Goal: Information Seeking & Learning: Learn about a topic

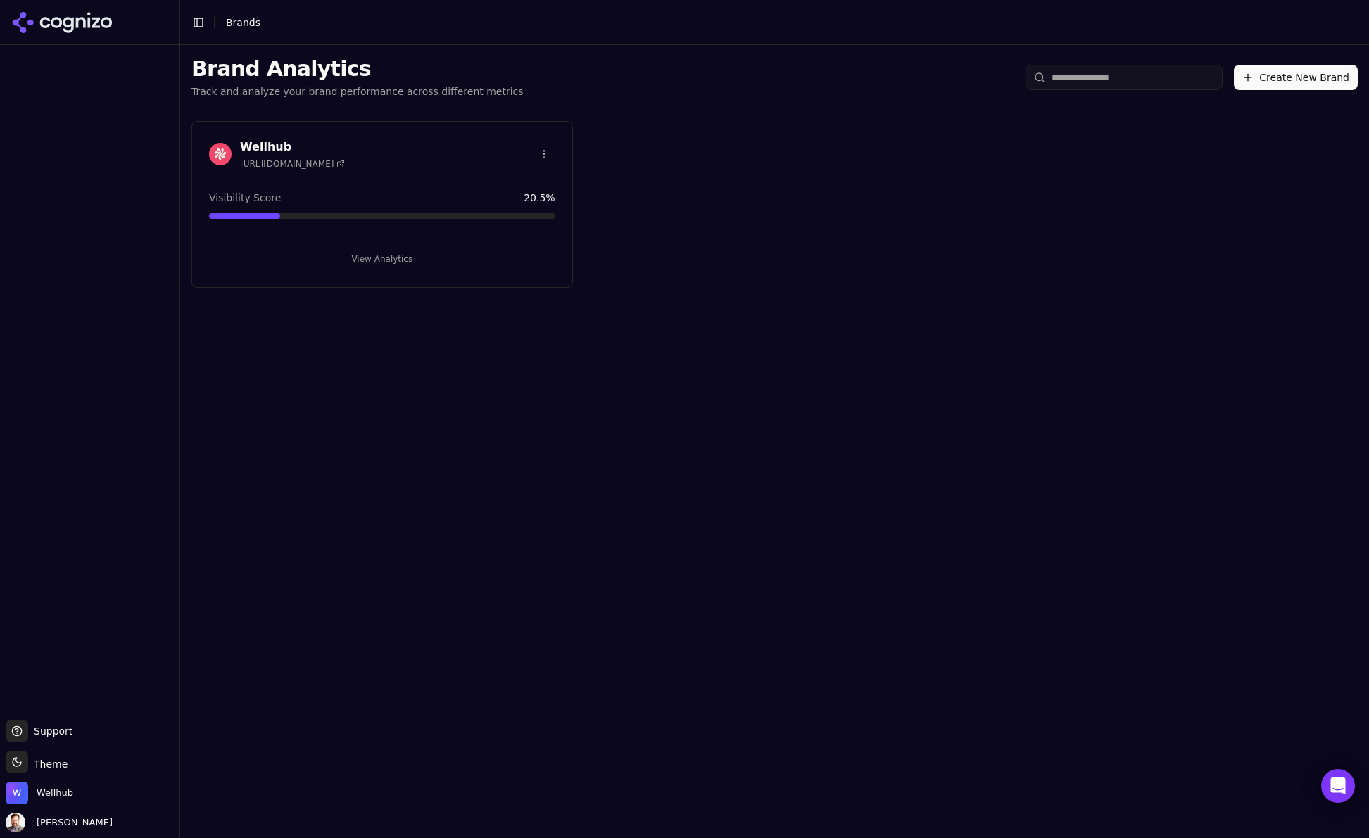
click at [269, 146] on h3 "Wellhub" at bounding box center [292, 147] width 105 height 17
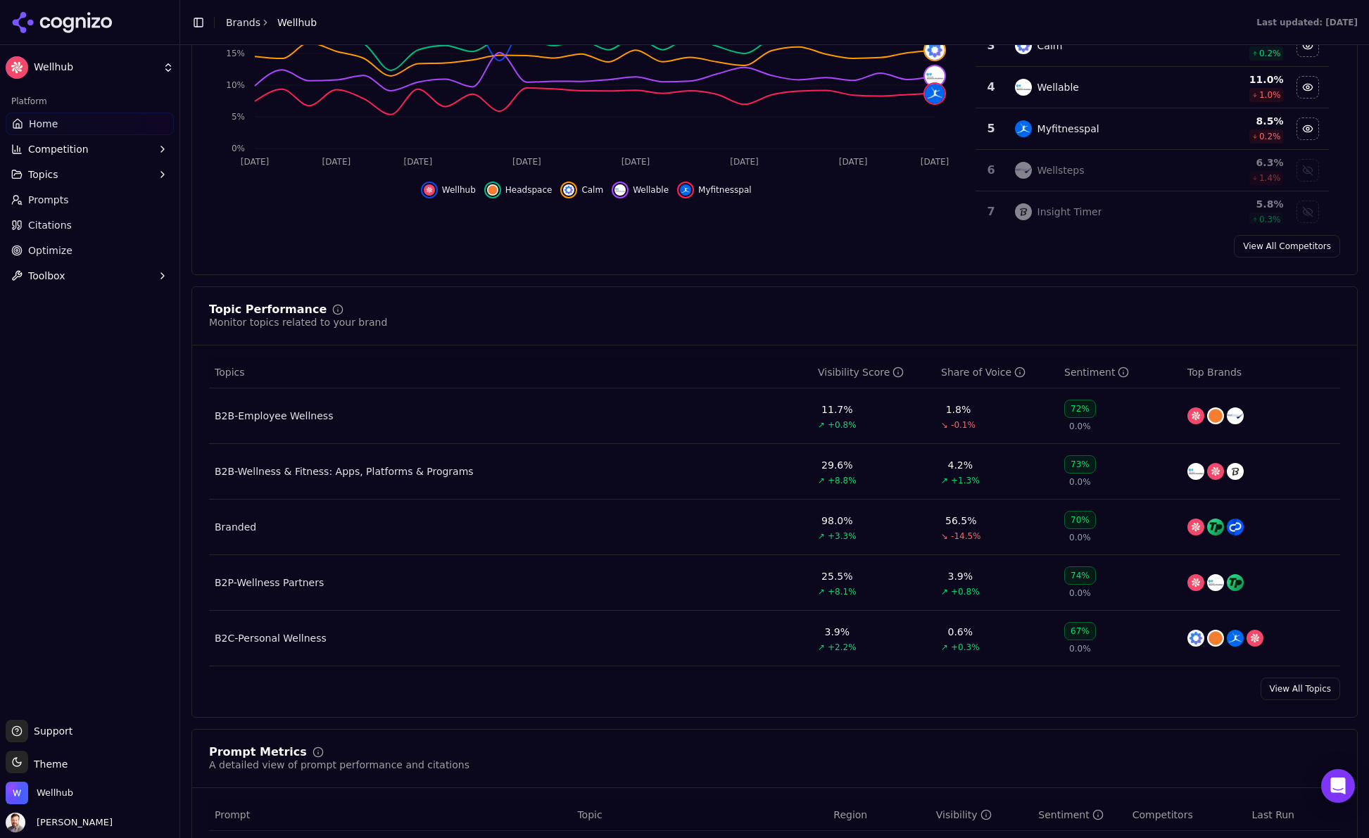
scroll to position [351, 0]
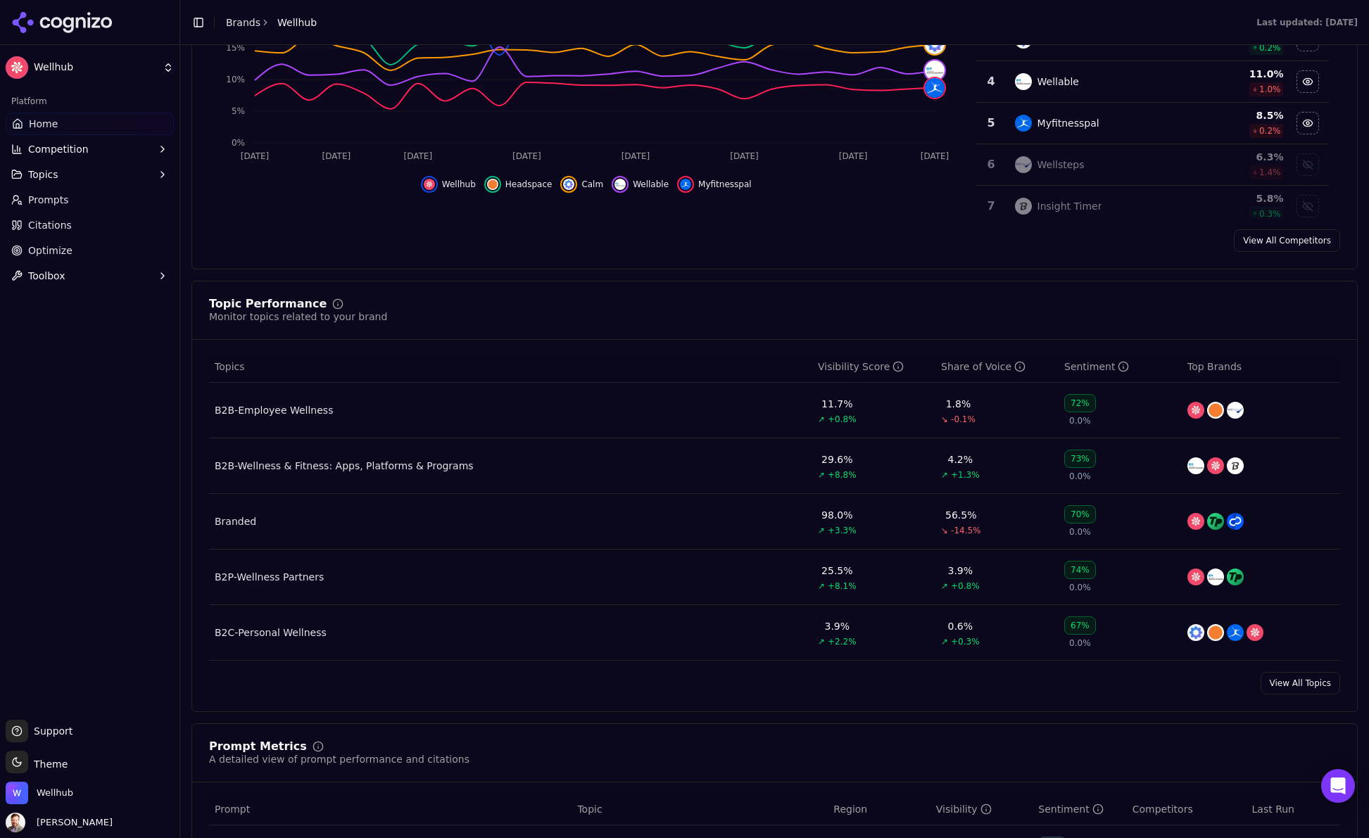
click at [231, 523] on div "Branded" at bounding box center [236, 521] width 42 height 14
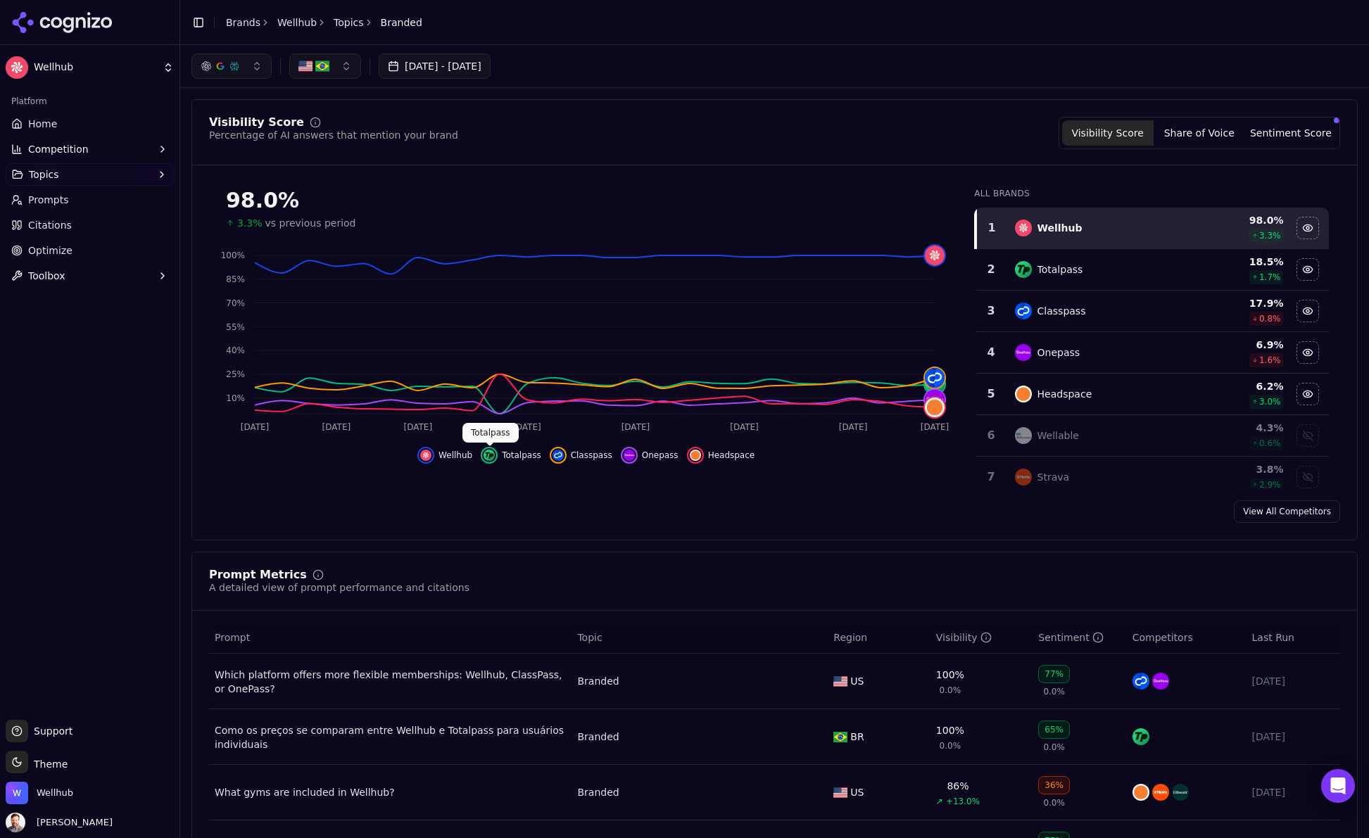
click at [492, 457] on img "Hide totalpass data" at bounding box center [488, 455] width 11 height 11
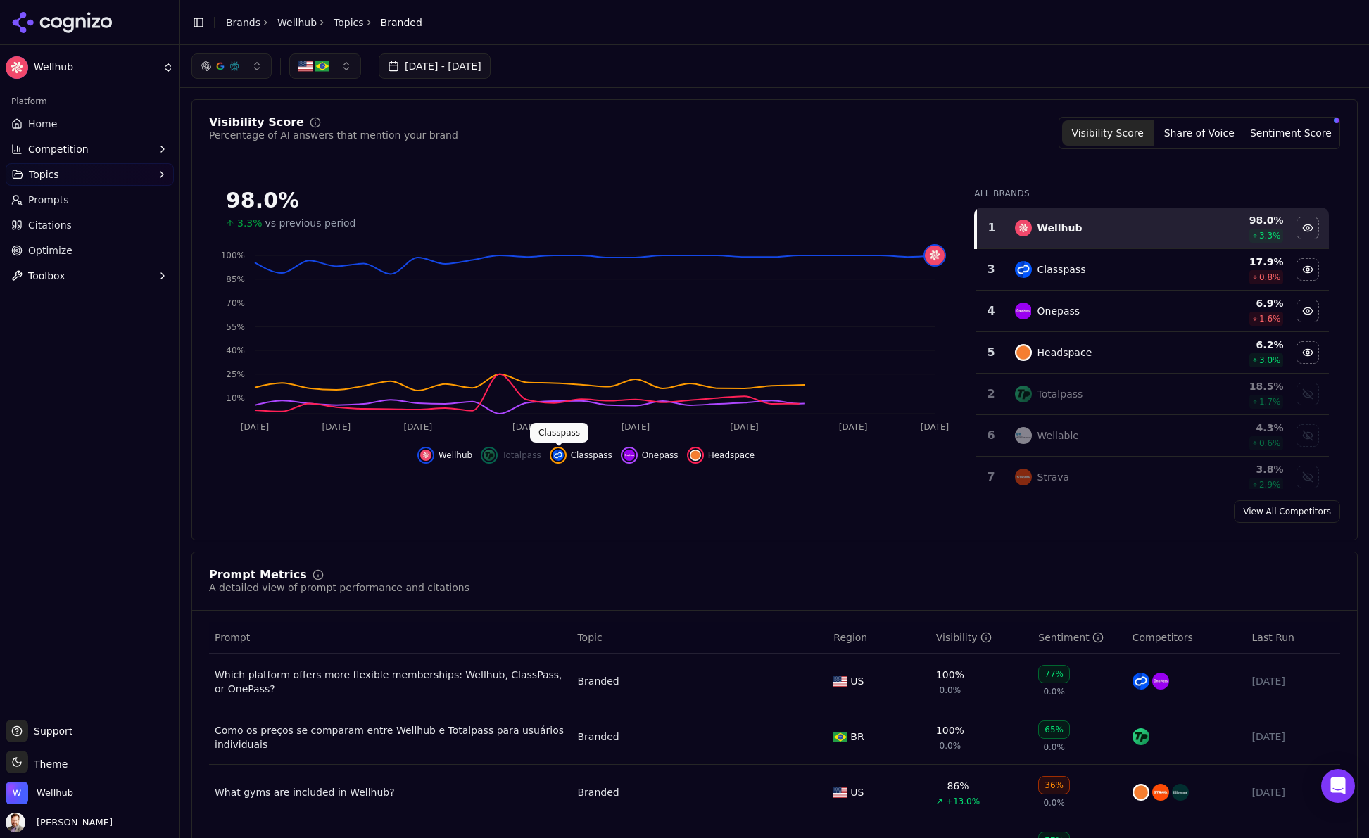
click at [555, 452] on img "Hide classpass data" at bounding box center [557, 455] width 11 height 11
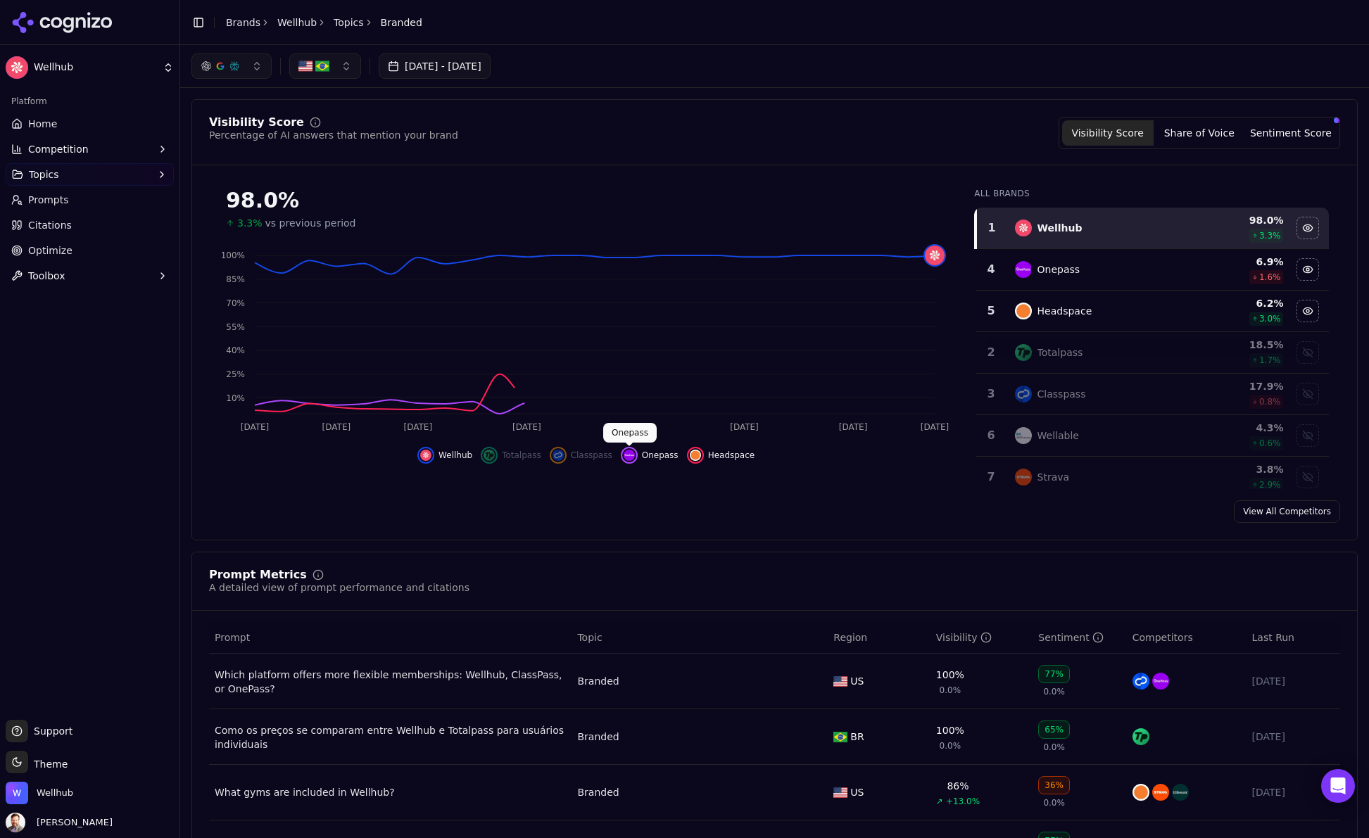
click at [633, 455] on img "Hide onepass data" at bounding box center [628, 455] width 11 height 11
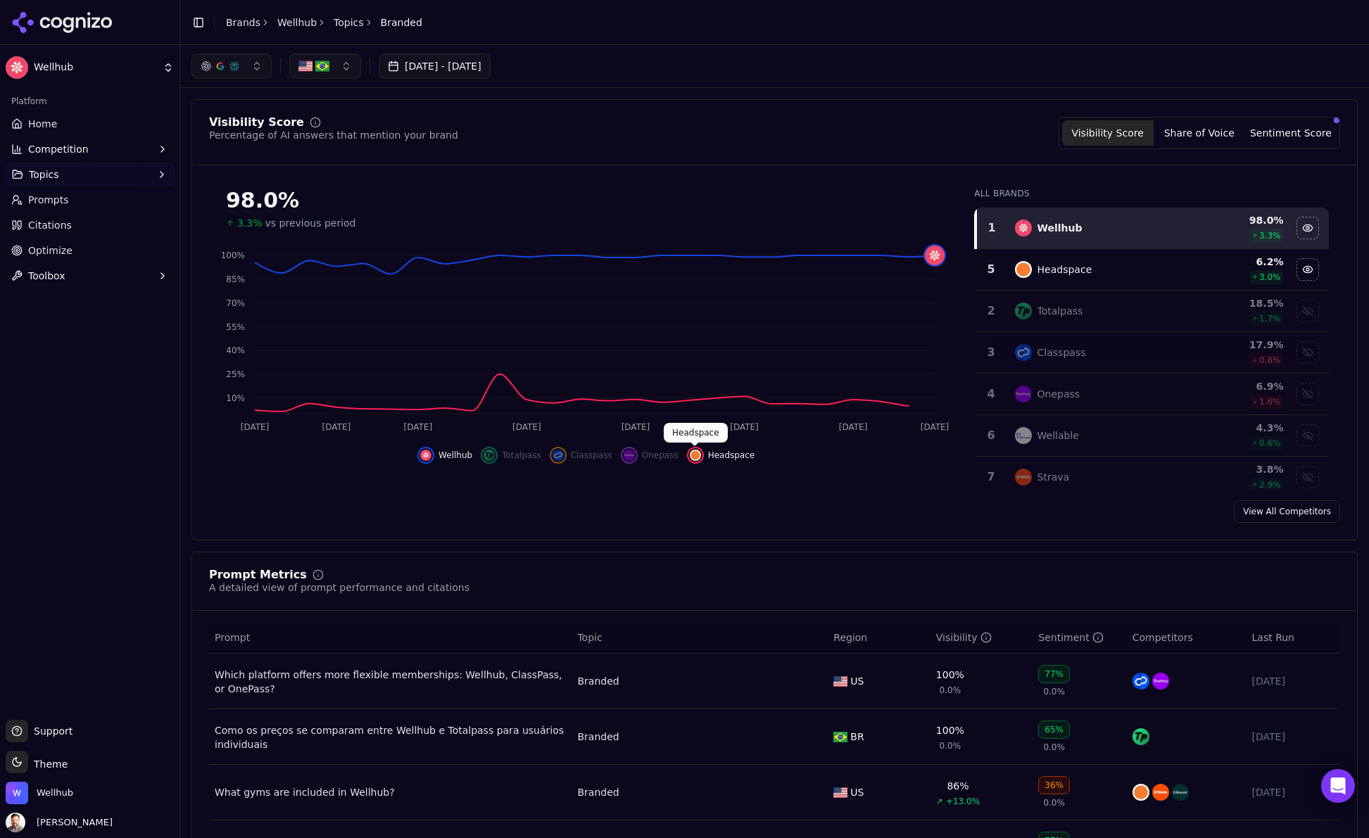
click at [695, 454] on img "Hide headspace data" at bounding box center [695, 455] width 11 height 11
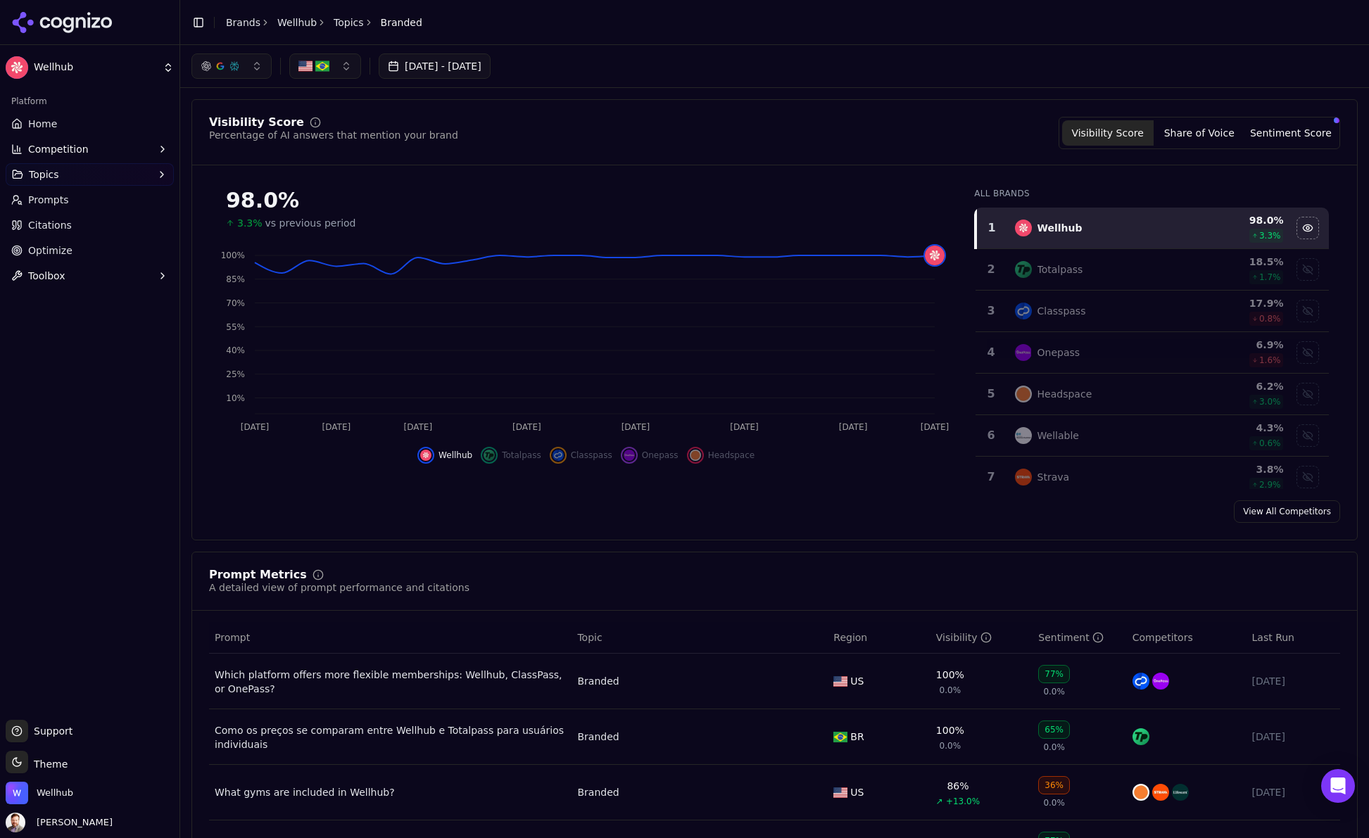
click at [1295, 133] on button "Sentiment Score" at bounding box center [1290, 132] width 91 height 25
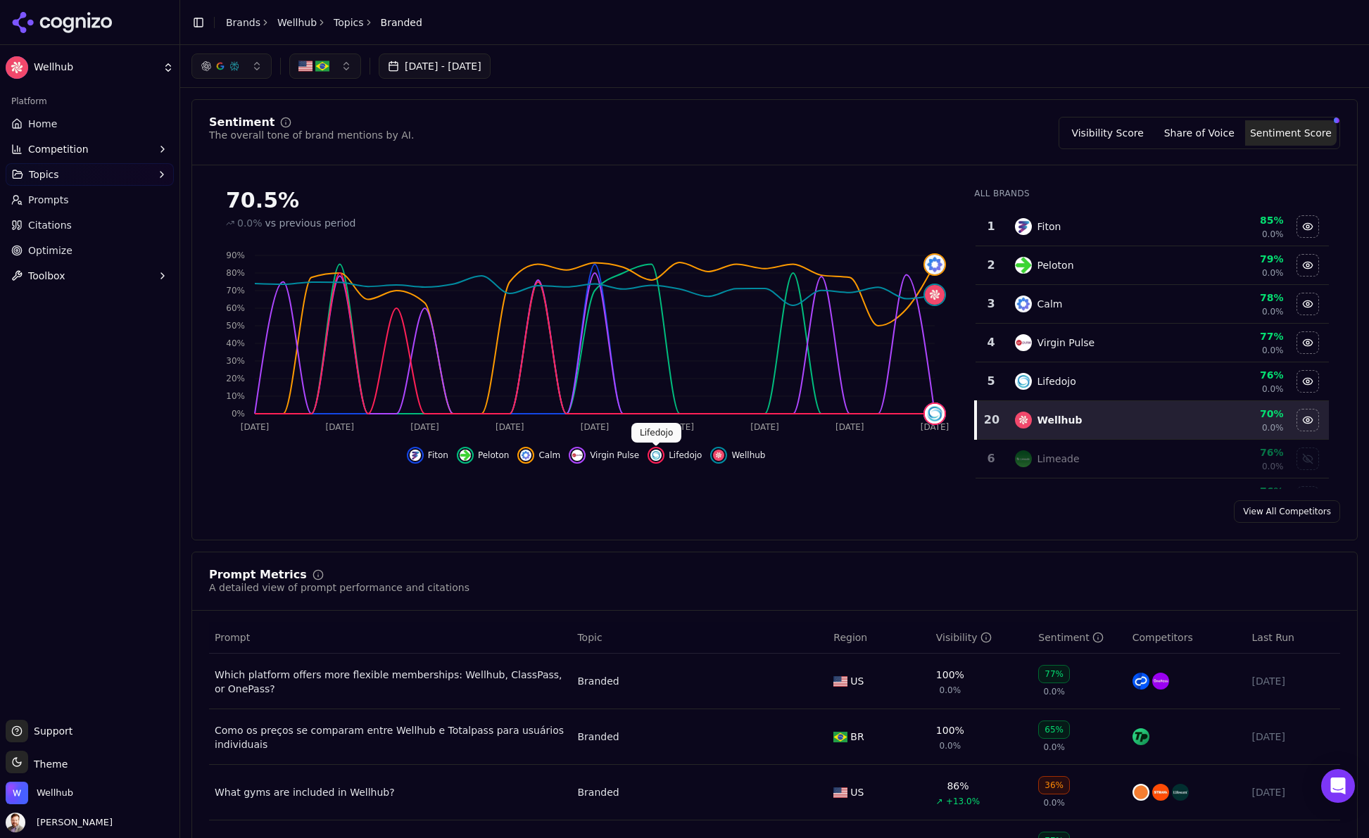
click at [657, 454] on img "Hide lifedojo data" at bounding box center [655, 455] width 11 height 11
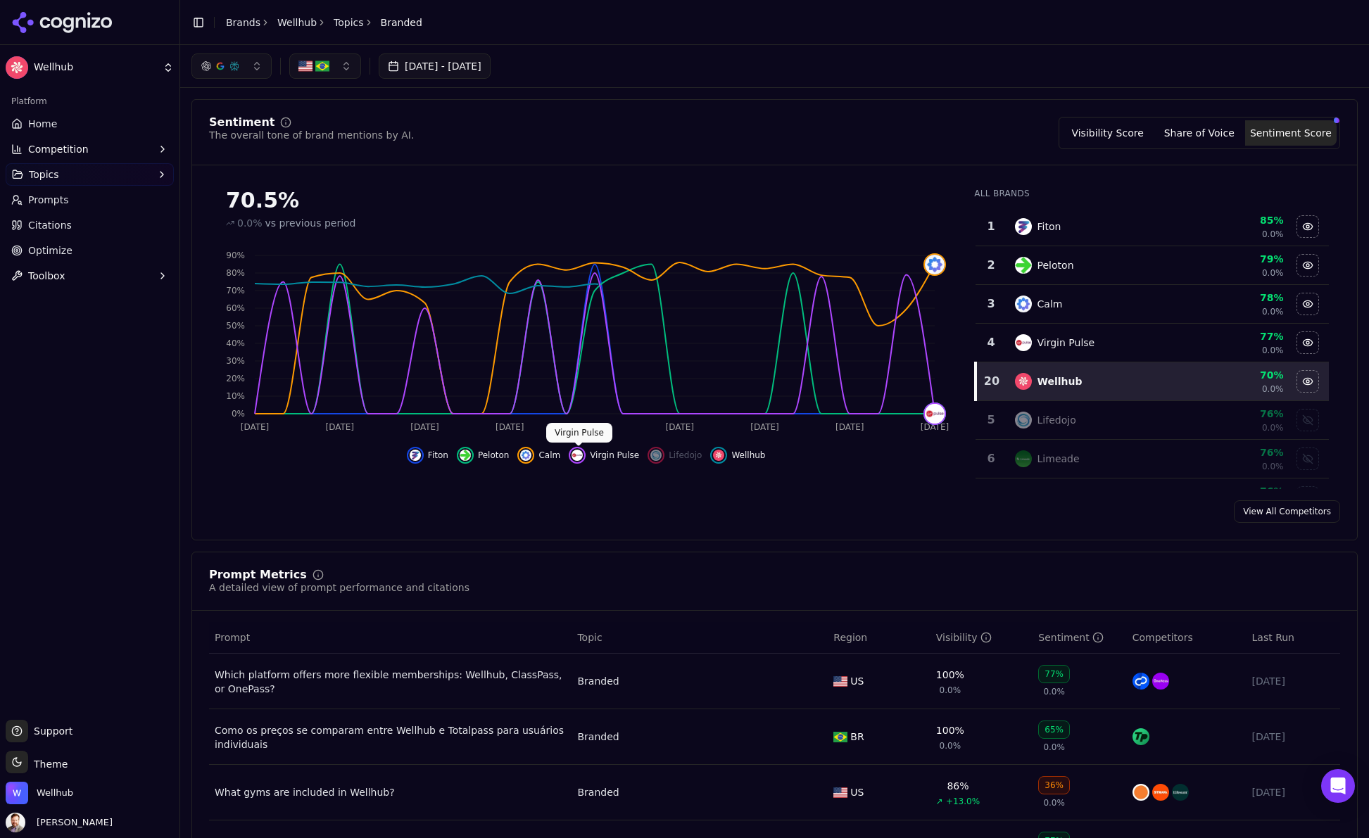
click at [579, 455] on img "Hide virgin pulse data" at bounding box center [576, 455] width 11 height 11
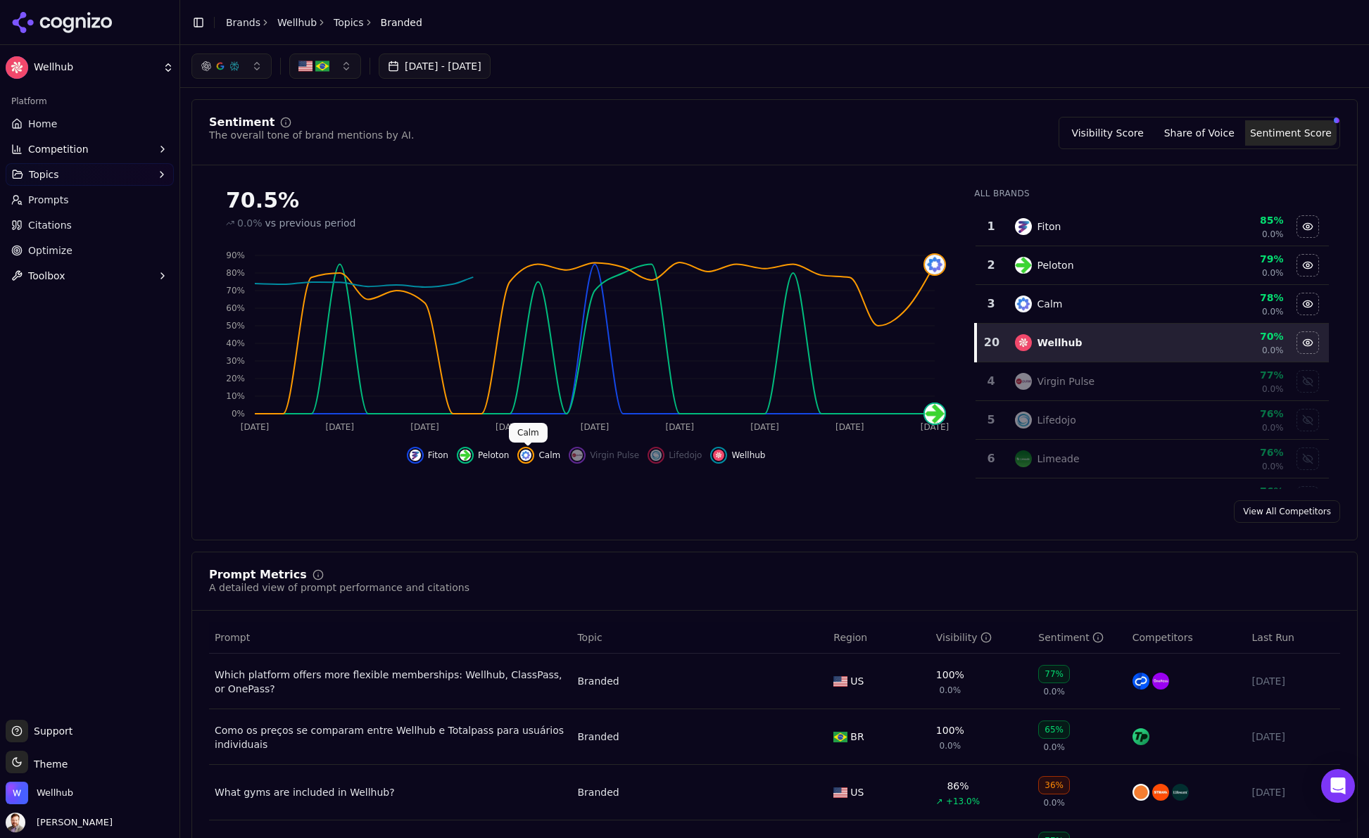
click at [528, 455] on img "Hide calm data" at bounding box center [525, 455] width 11 height 11
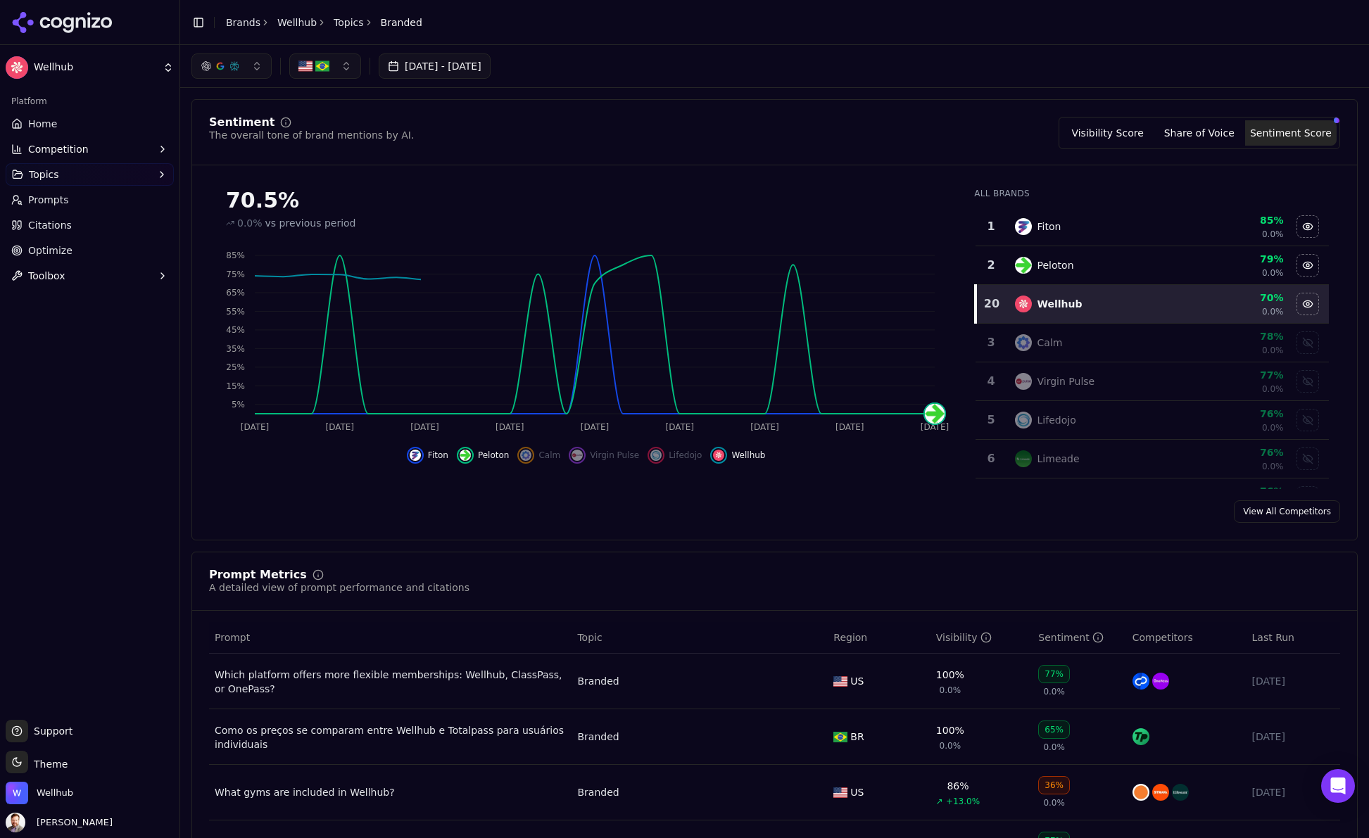
click at [467, 455] on img "Hide peloton data" at bounding box center [464, 455] width 11 height 11
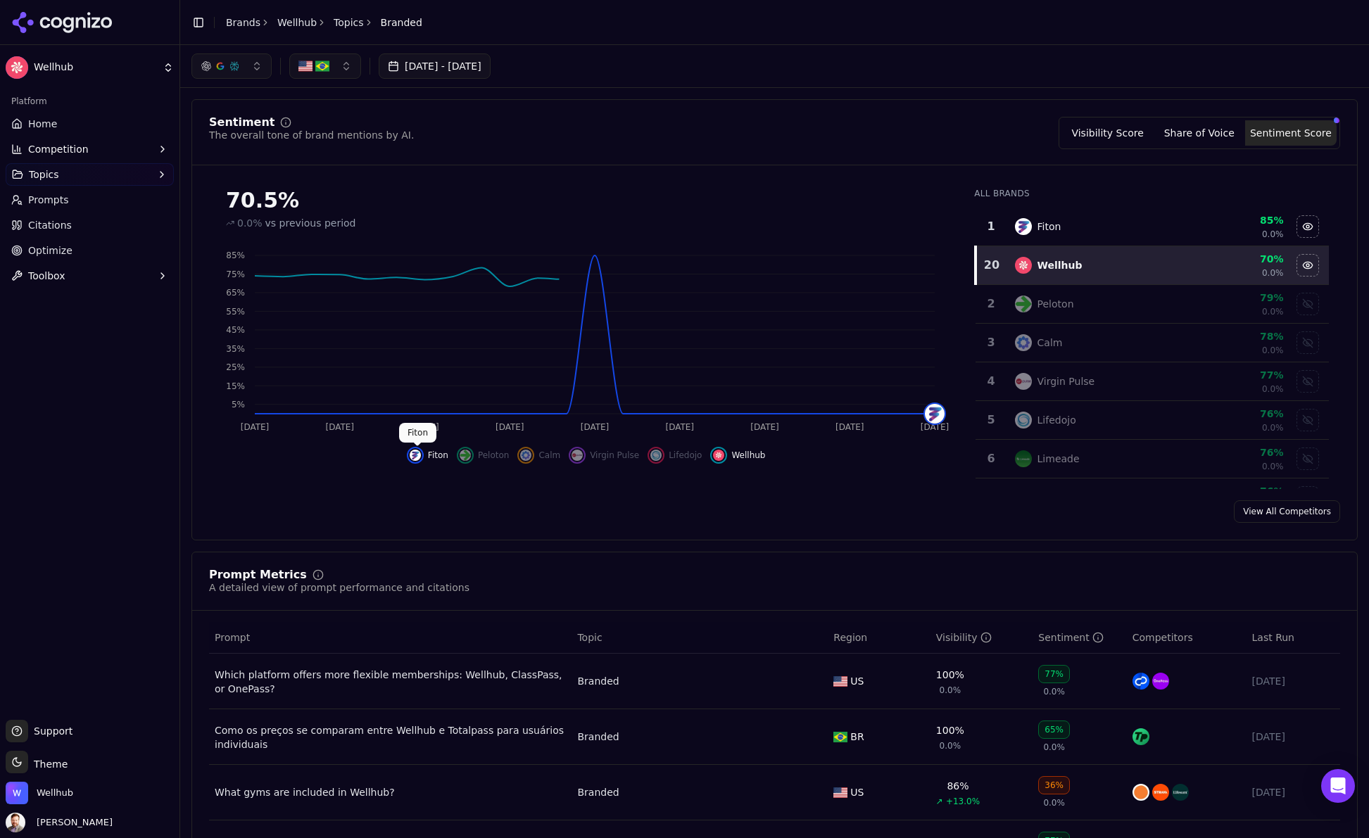
click at [417, 455] on img "Hide fiton data" at bounding box center [415, 455] width 11 height 11
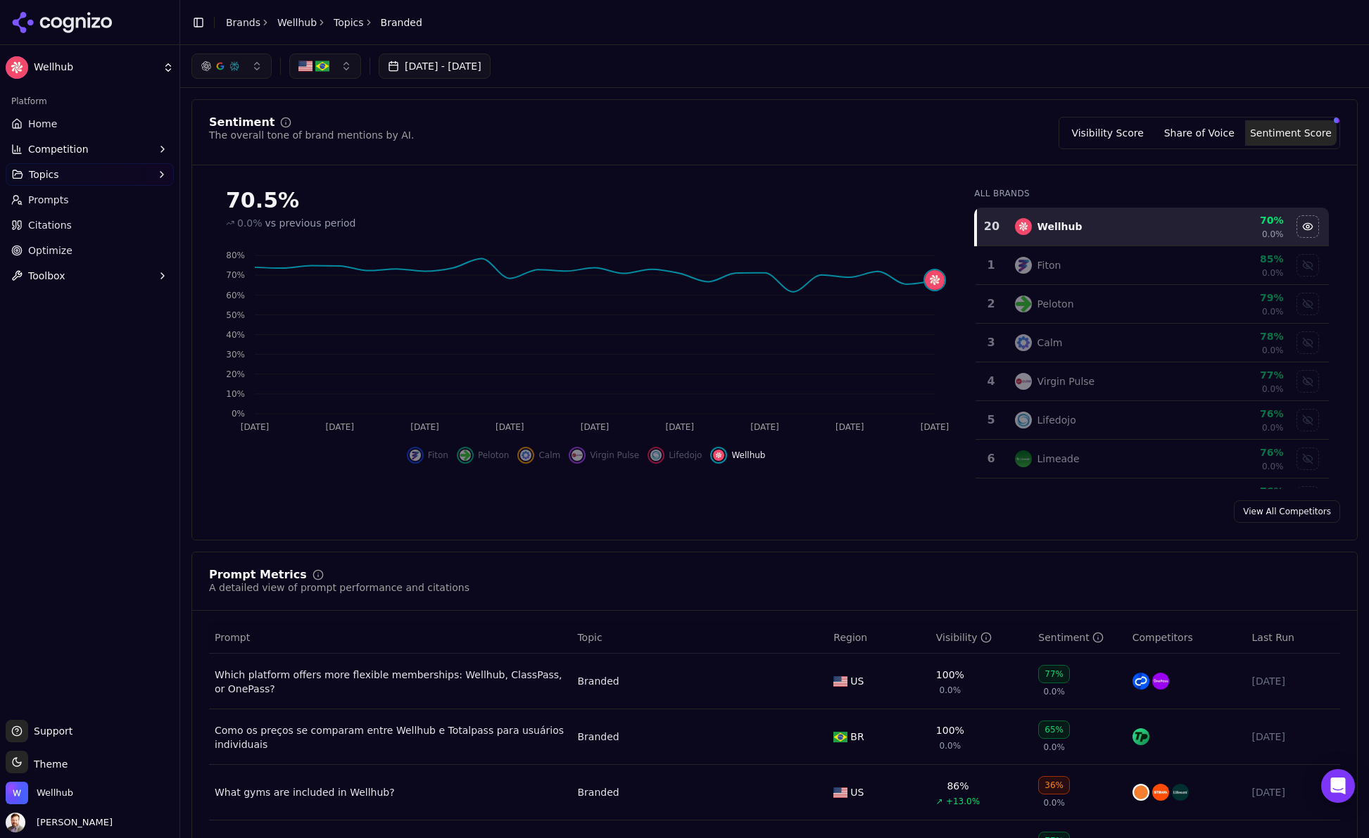
click at [327, 62] on img "button" at bounding box center [322, 66] width 14 height 14
click at [421, 141] on div "[GEOGRAPHIC_DATA]" at bounding box center [367, 144] width 148 height 23
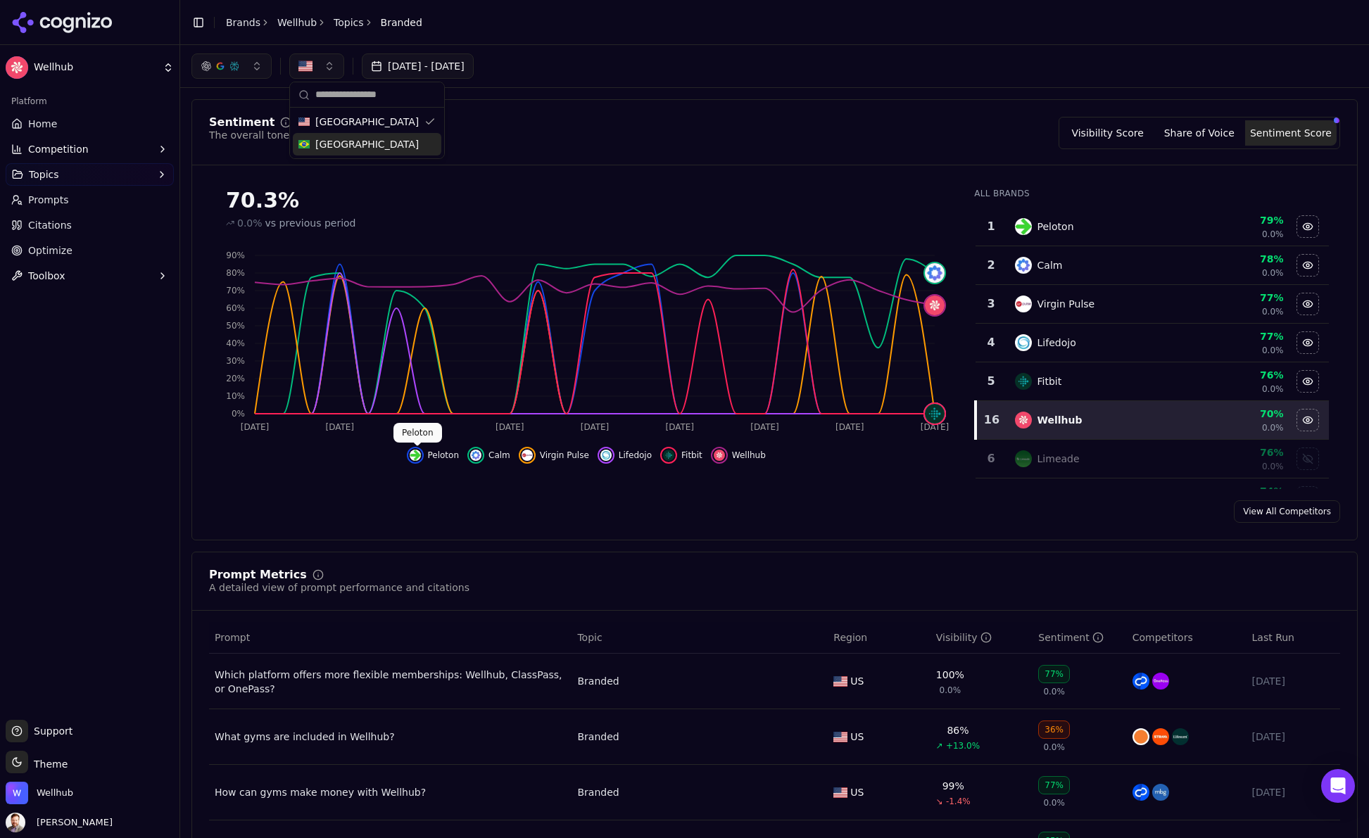
click at [418, 455] on img "Hide peloton data" at bounding box center [415, 455] width 11 height 11
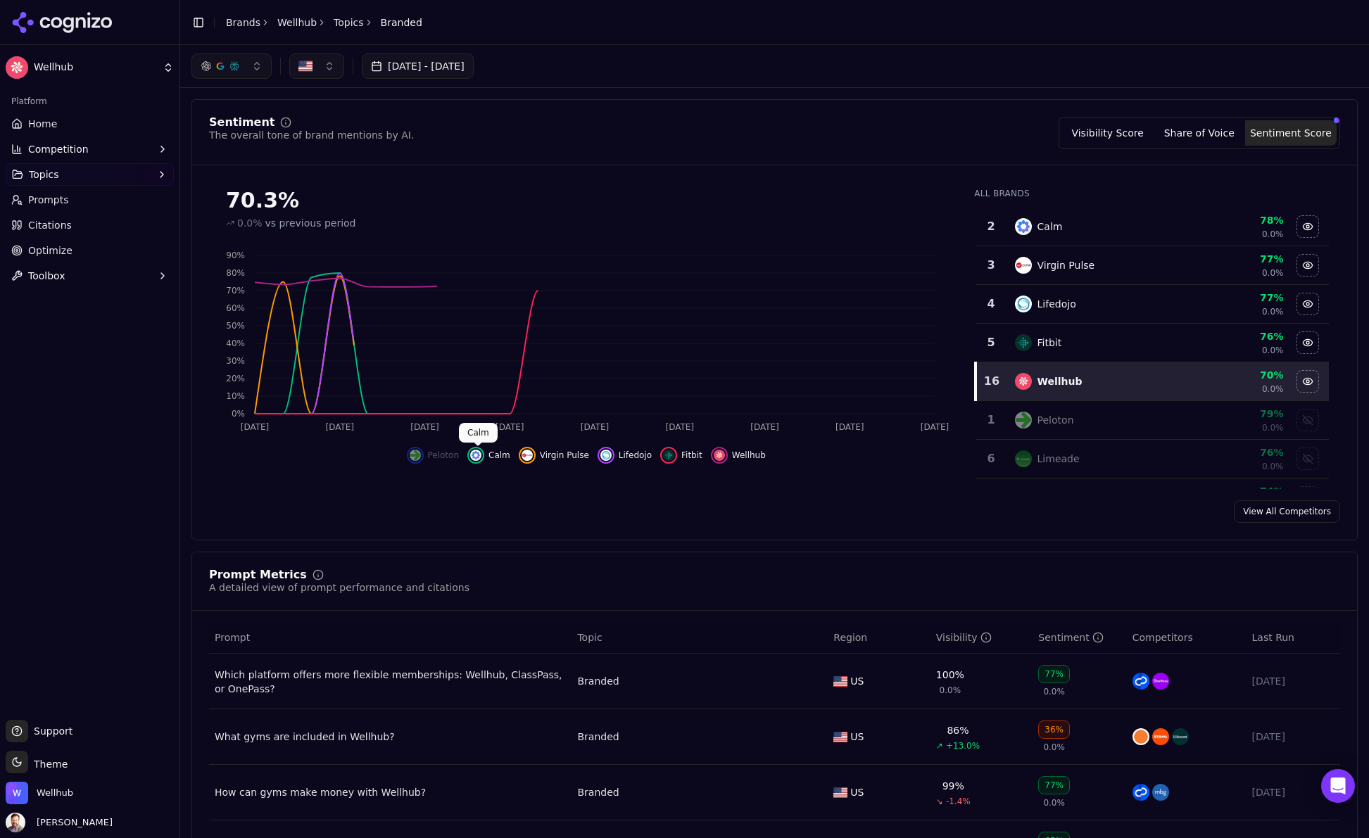
click at [486, 453] on button "Calm" at bounding box center [488, 455] width 43 height 17
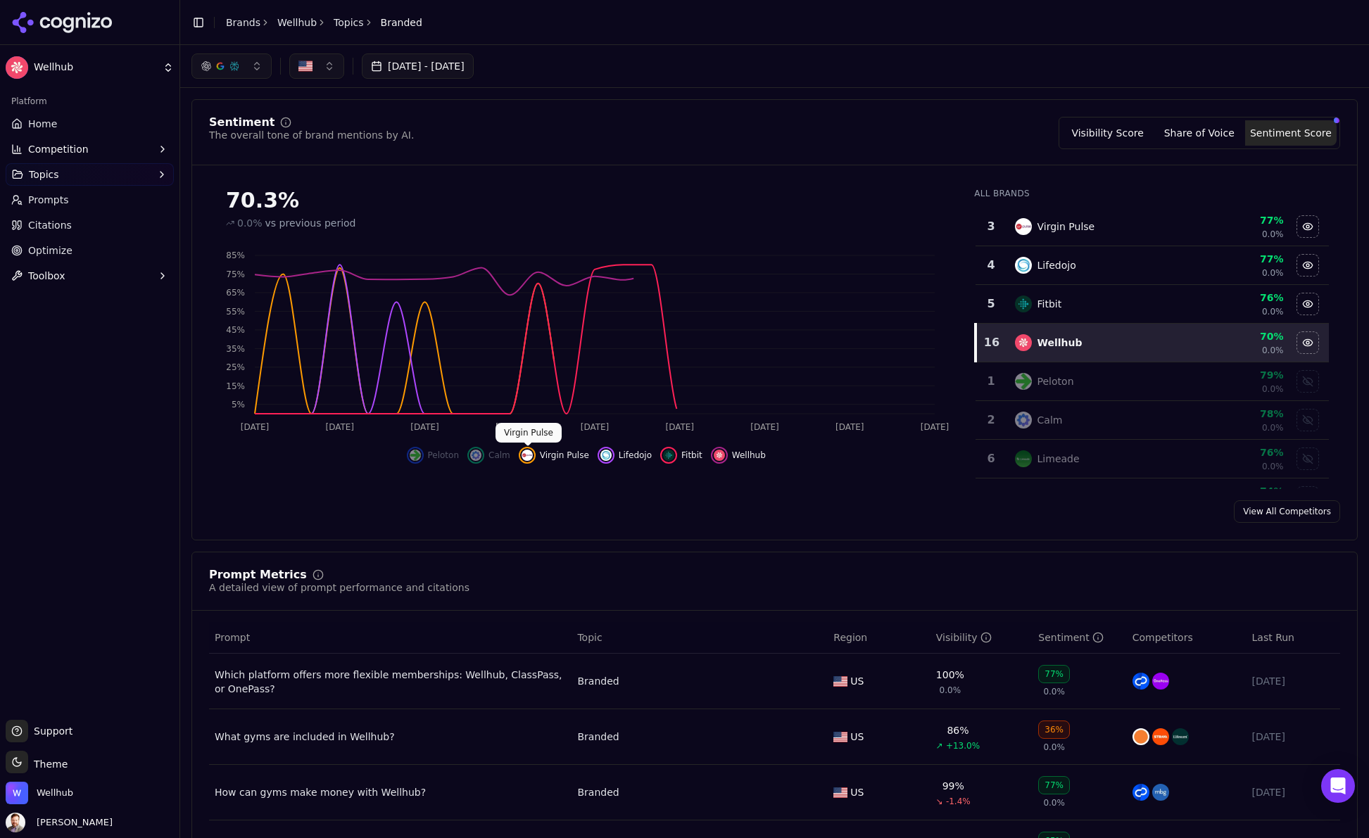
click at [531, 456] on img "Hide virgin pulse data" at bounding box center [526, 455] width 11 height 11
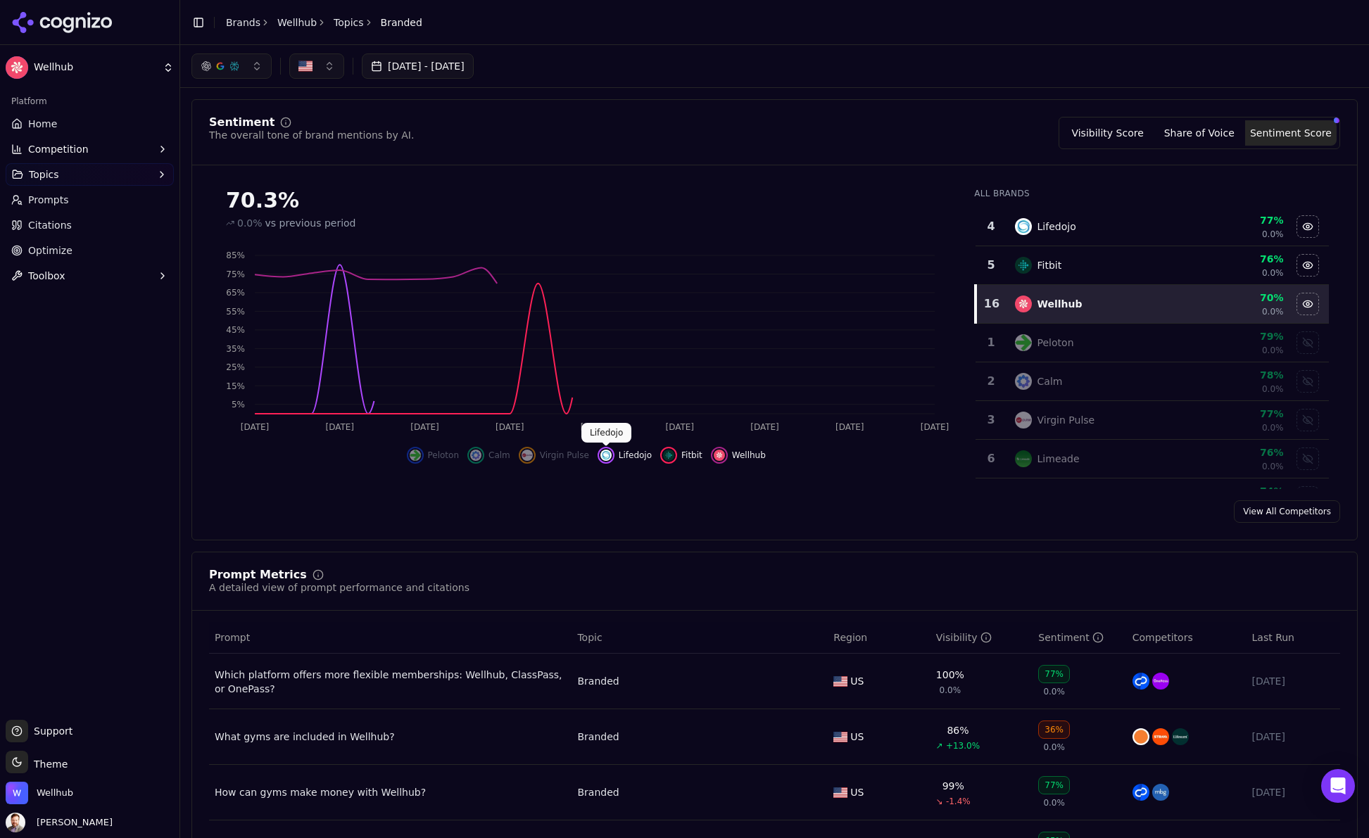
click at [604, 455] on img "Hide lifedojo data" at bounding box center [605, 455] width 11 height 11
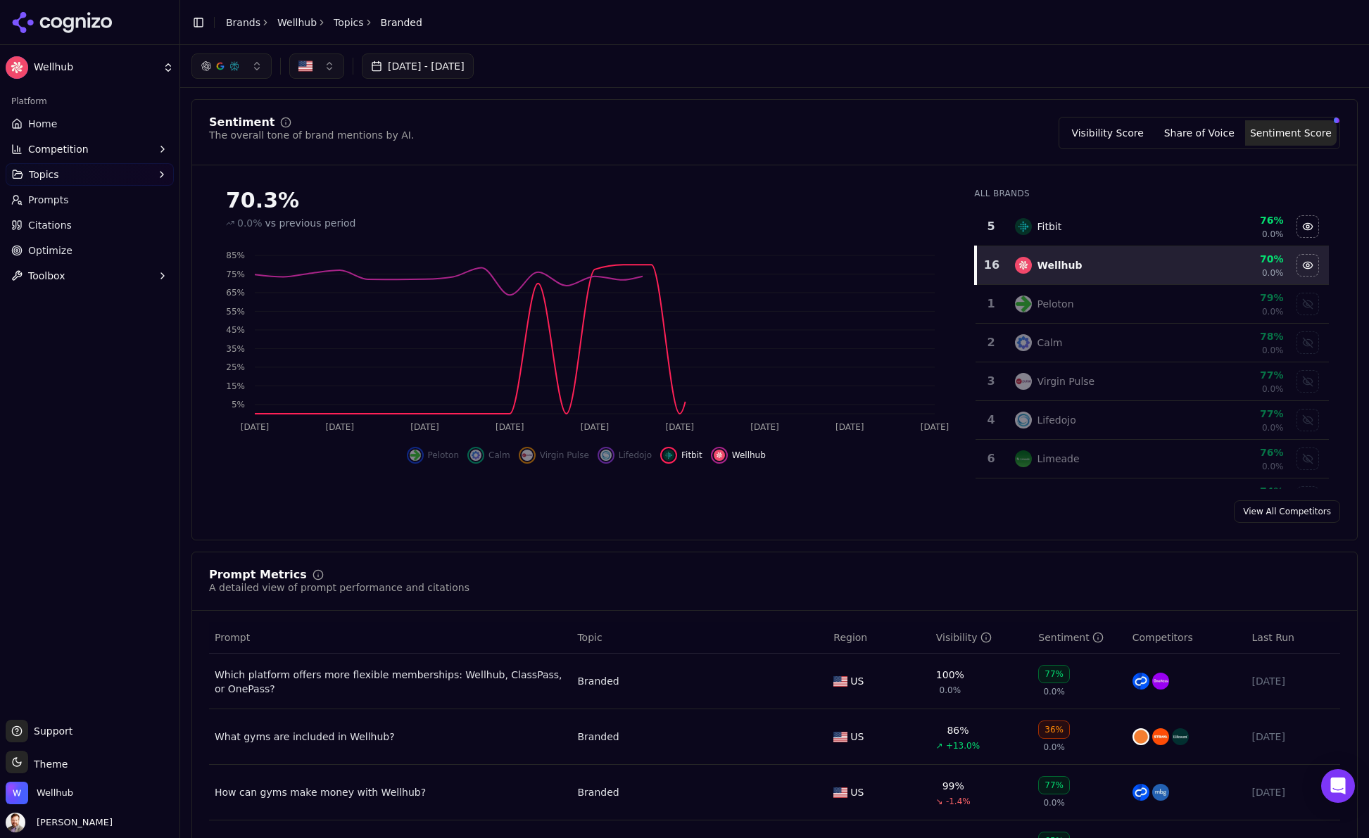
click at [675, 454] on div "Hide fitbit data" at bounding box center [668, 455] width 17 height 17
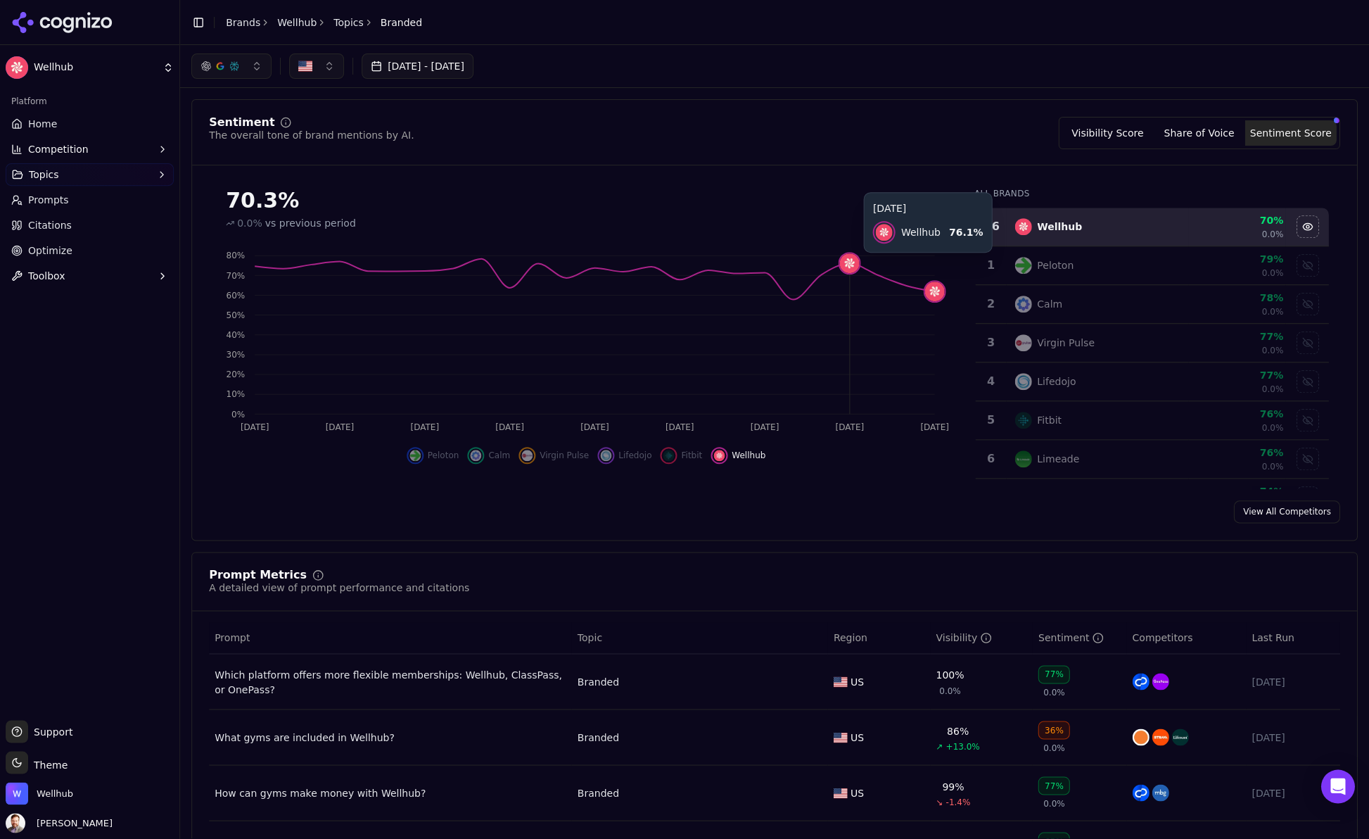
scroll to position [1, 0]
click img
drag, startPoint x: 358, startPoint y: 101, endPoint x: 156, endPoint y: 62, distance: 205.7
click at [329, 149] on div "Sentiment The overall tone of brand mentions by AI. Visibility Score Share of V…" at bounding box center [774, 140] width 1165 height 49
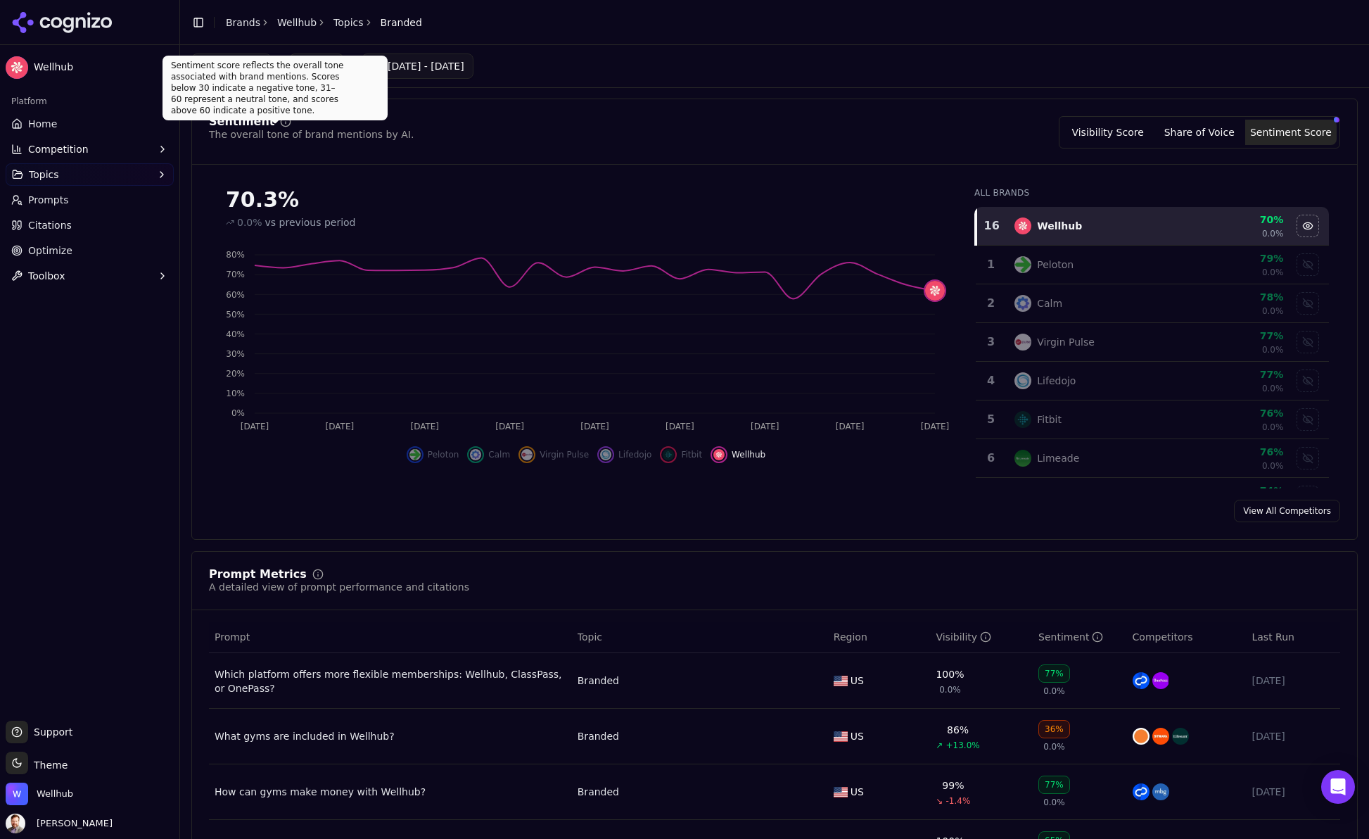
click at [280, 119] on icon at bounding box center [285, 121] width 11 height 11
click at [281, 125] on circle at bounding box center [285, 121] width 9 height 9
drag, startPoint x: 353, startPoint y: 99, endPoint x: 171, endPoint y: 69, distance: 184.7
click at [171, 69] on div "Sentiment score reflects the overall tone associated with brand mentions. Score…" at bounding box center [275, 88] width 225 height 65
copy div "Sentiment score reflects the overall tone associated with brand mentions. Score…"
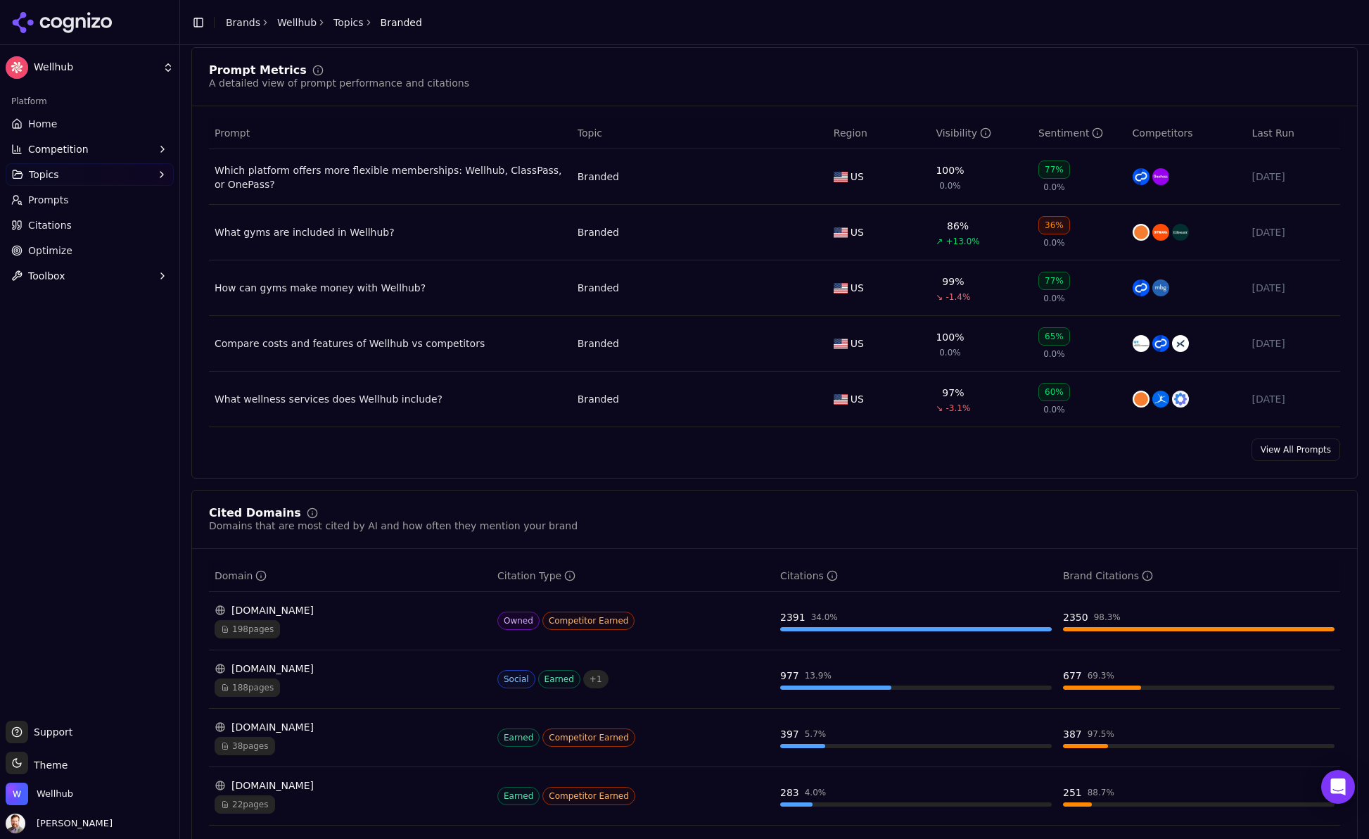
scroll to position [506, 0]
click at [1039, 138] on div "Sentiment" at bounding box center [1071, 132] width 65 height 14
click at [1047, 134] on div "Sentiment" at bounding box center [1071, 132] width 65 height 14
click at [1300, 454] on link "View All Prompts" at bounding box center [1296, 448] width 89 height 23
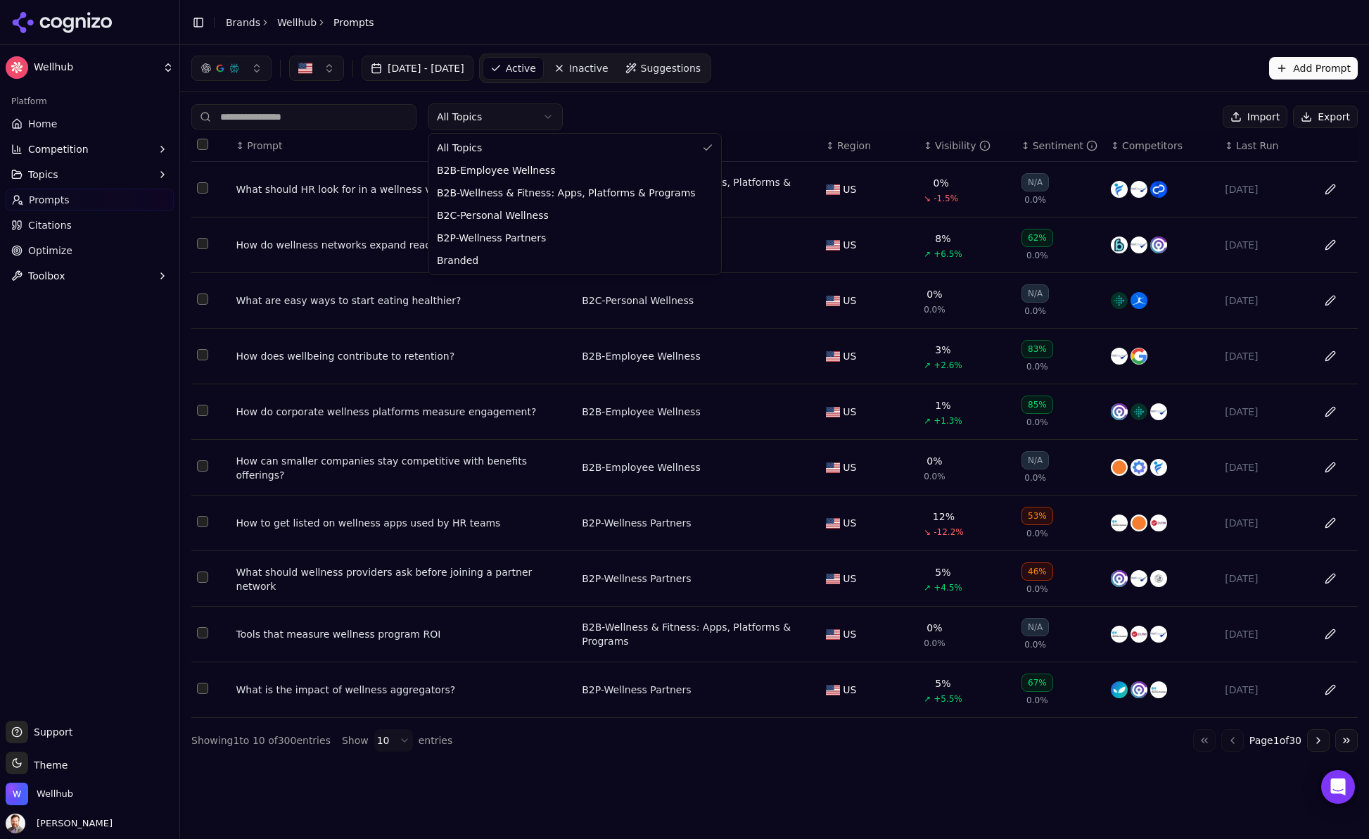
click at [558, 115] on html "Wellhub Platform Home Competition Topics Prompts Citations Optimize Toolbox Sup…" at bounding box center [684, 419] width 1369 height 839
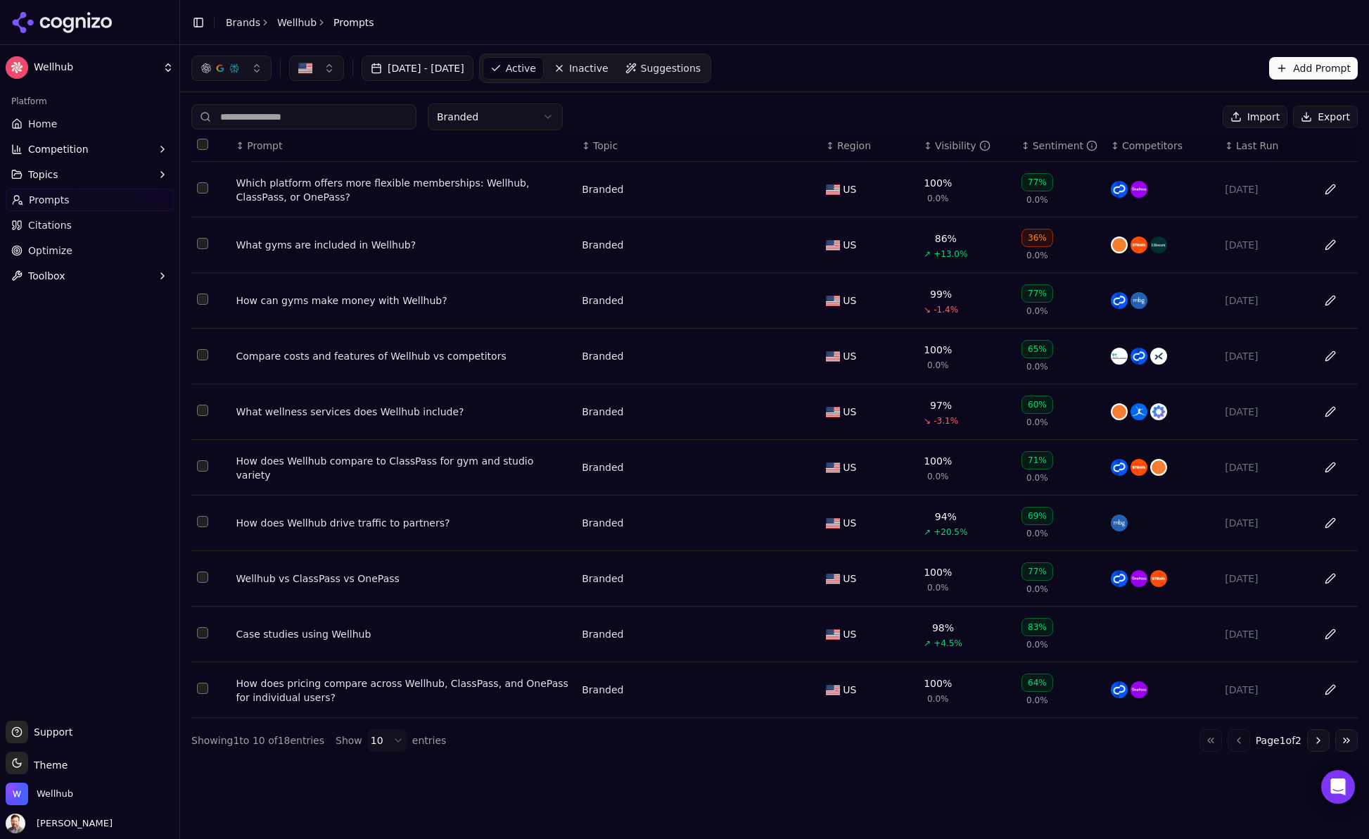
click at [1316, 751] on button "Go to next page" at bounding box center [1318, 740] width 23 height 23
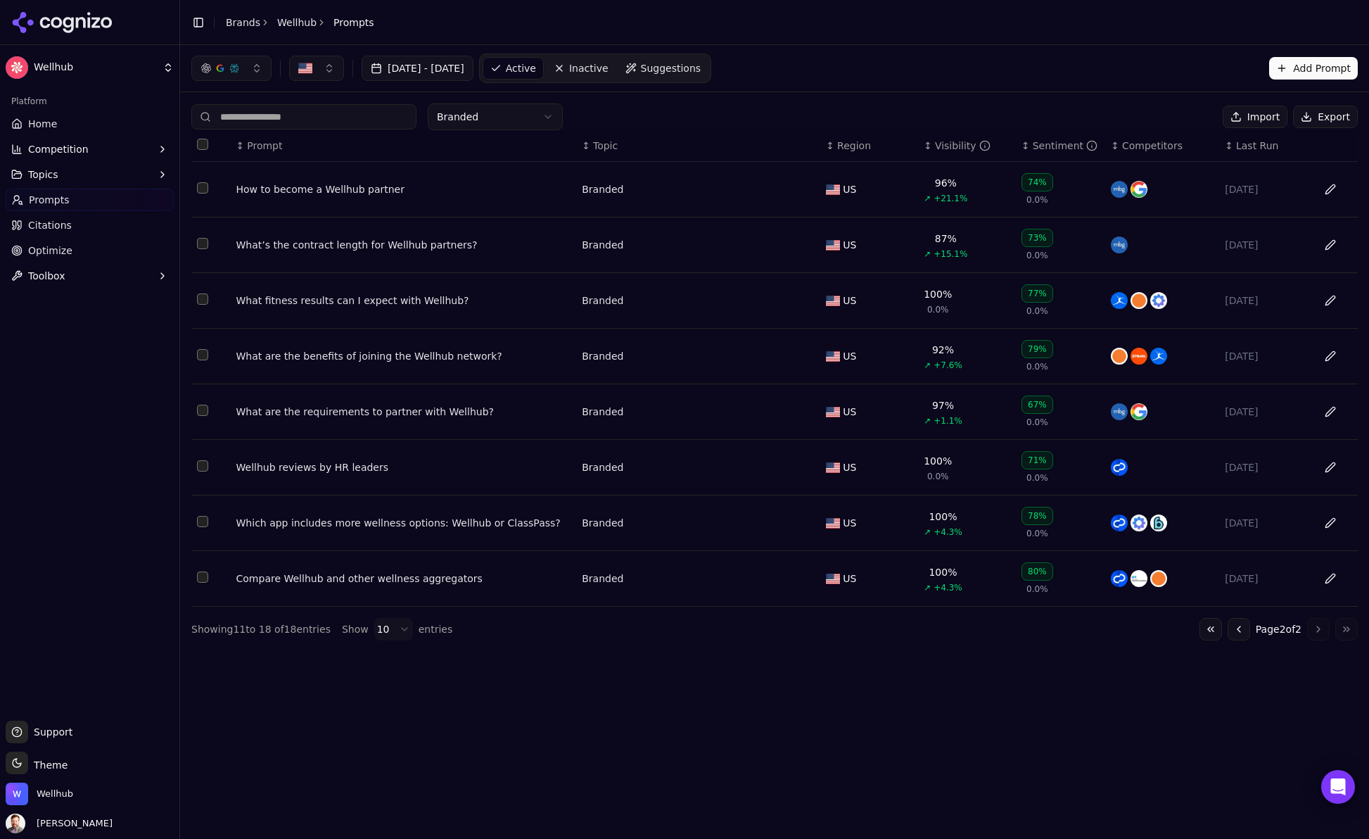
click at [1237, 634] on button "Go to previous page" at bounding box center [1239, 629] width 23 height 23
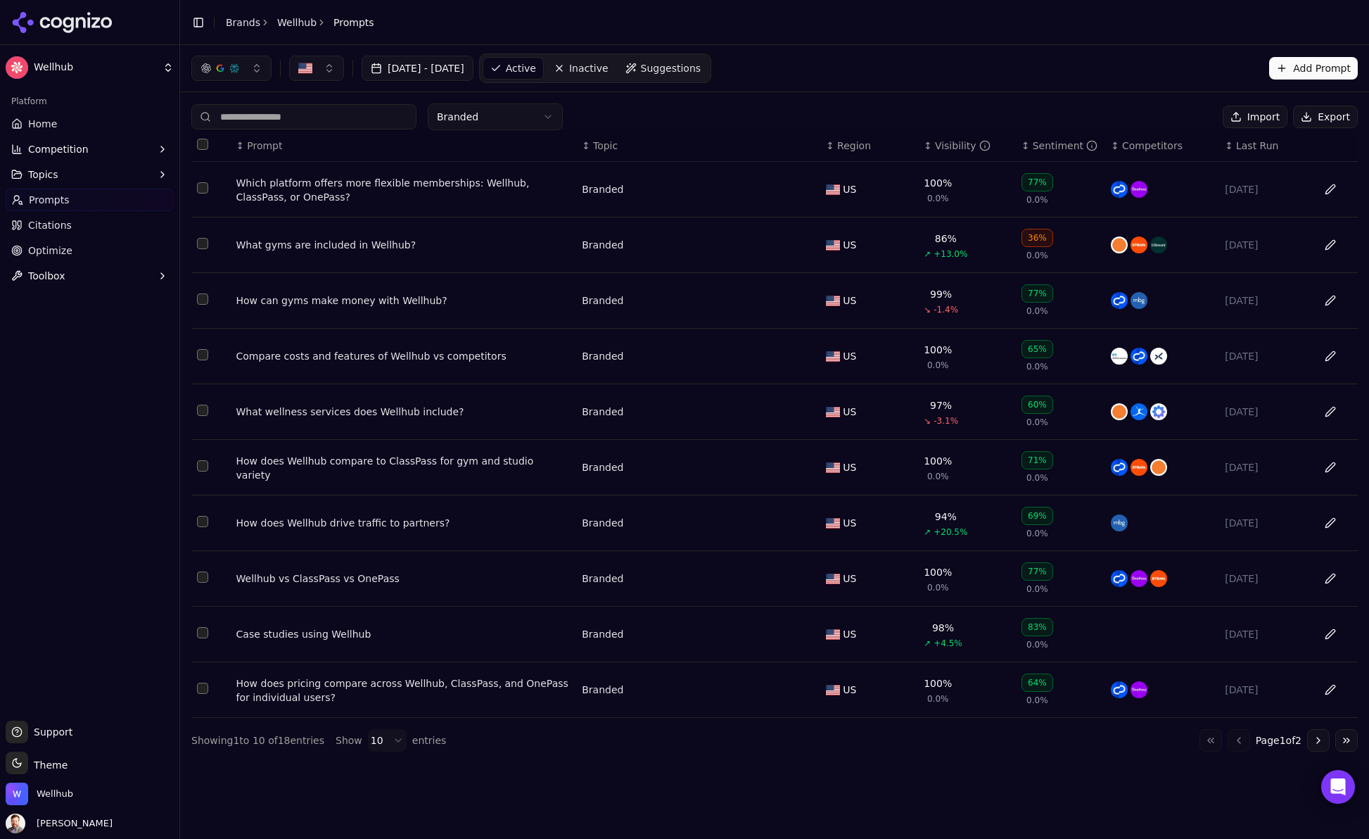
click at [1320, 747] on button "Go to next page" at bounding box center [1318, 740] width 23 height 23
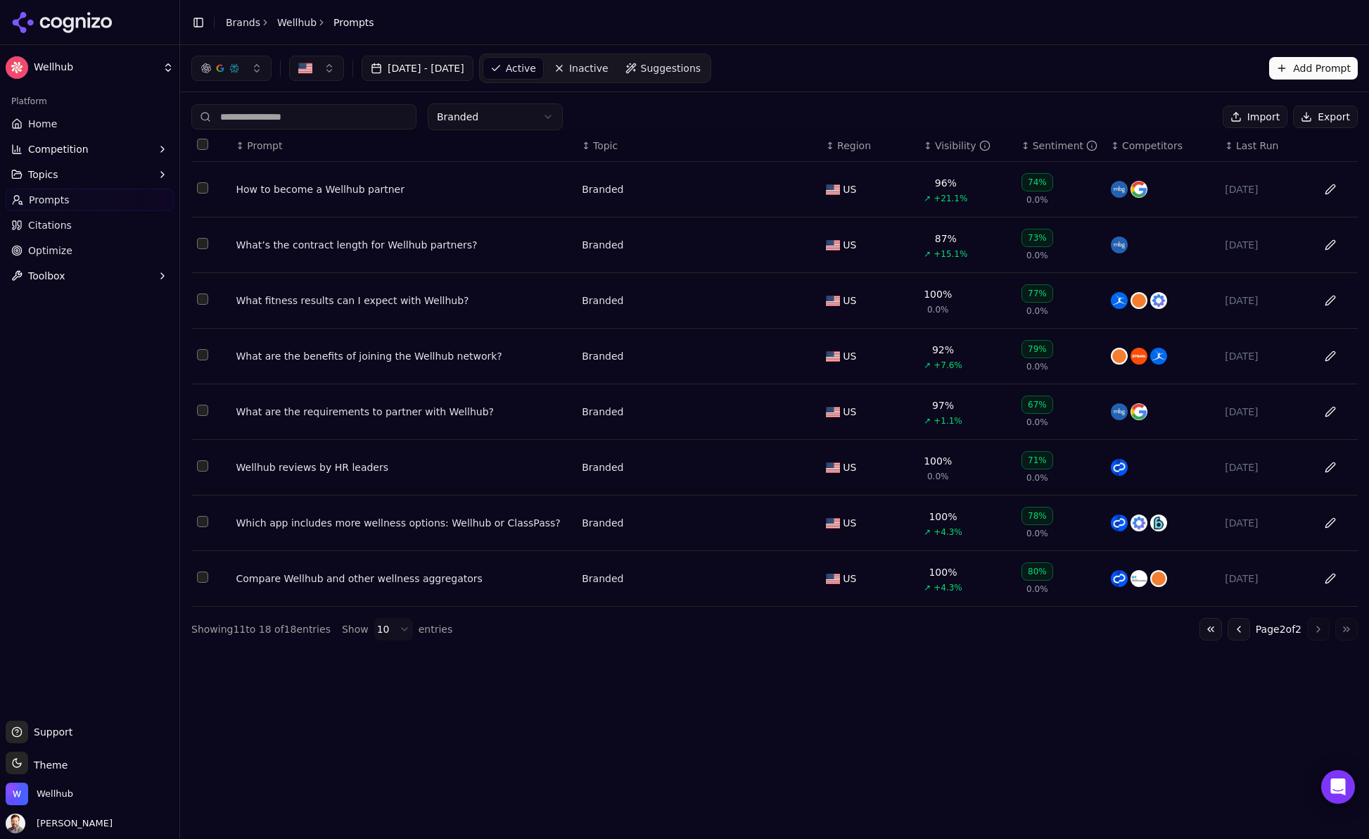
click at [1231, 632] on button "Go to previous page" at bounding box center [1239, 629] width 23 height 23
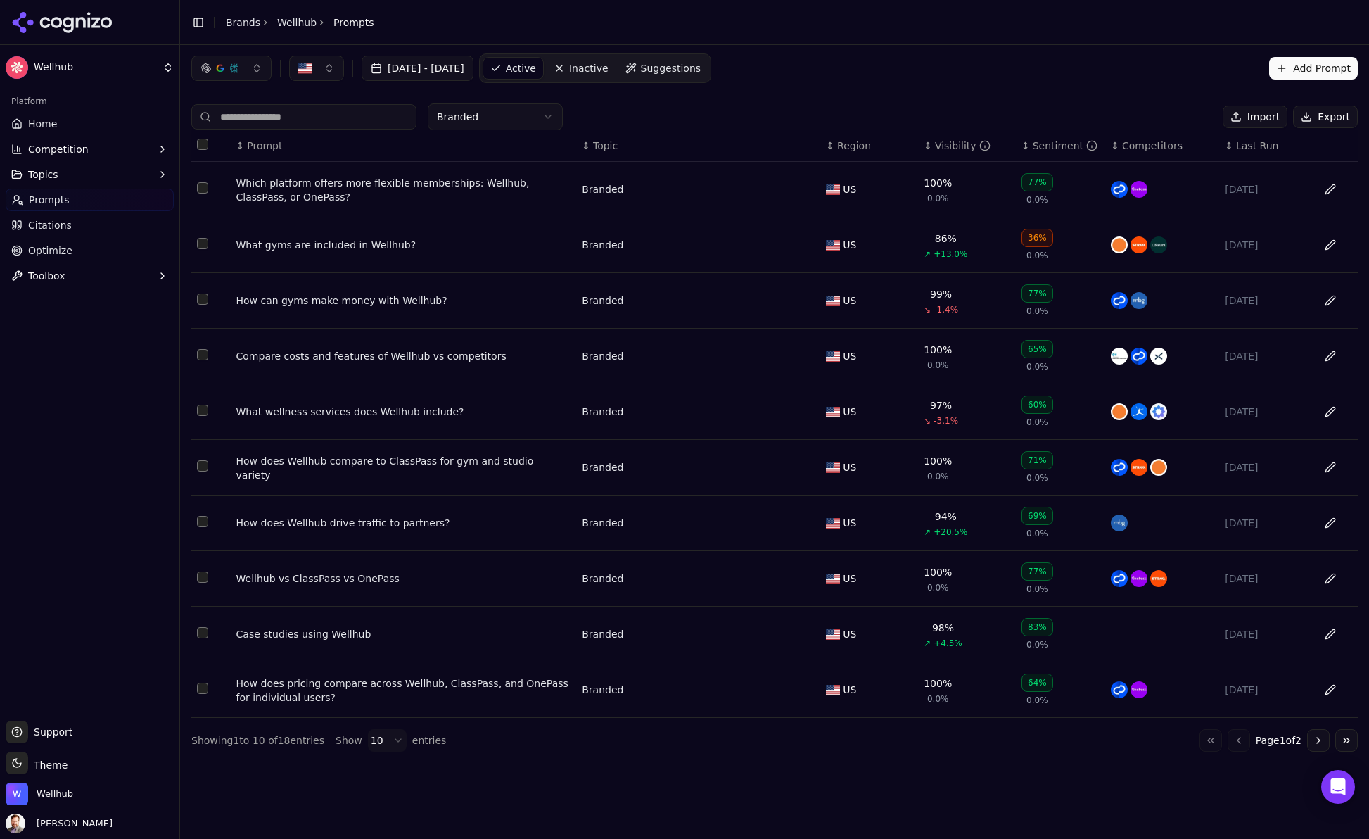
click at [749, 770] on div "[DATE] - [DATE] Active Inactive Suggestions Add Prompt Branded Import Export ↕ …" at bounding box center [774, 442] width 1189 height 794
click at [333, 71] on button "button" at bounding box center [316, 68] width 55 height 25
click at [329, 148] on span "[GEOGRAPHIC_DATA]" at bounding box center [366, 146] width 103 height 14
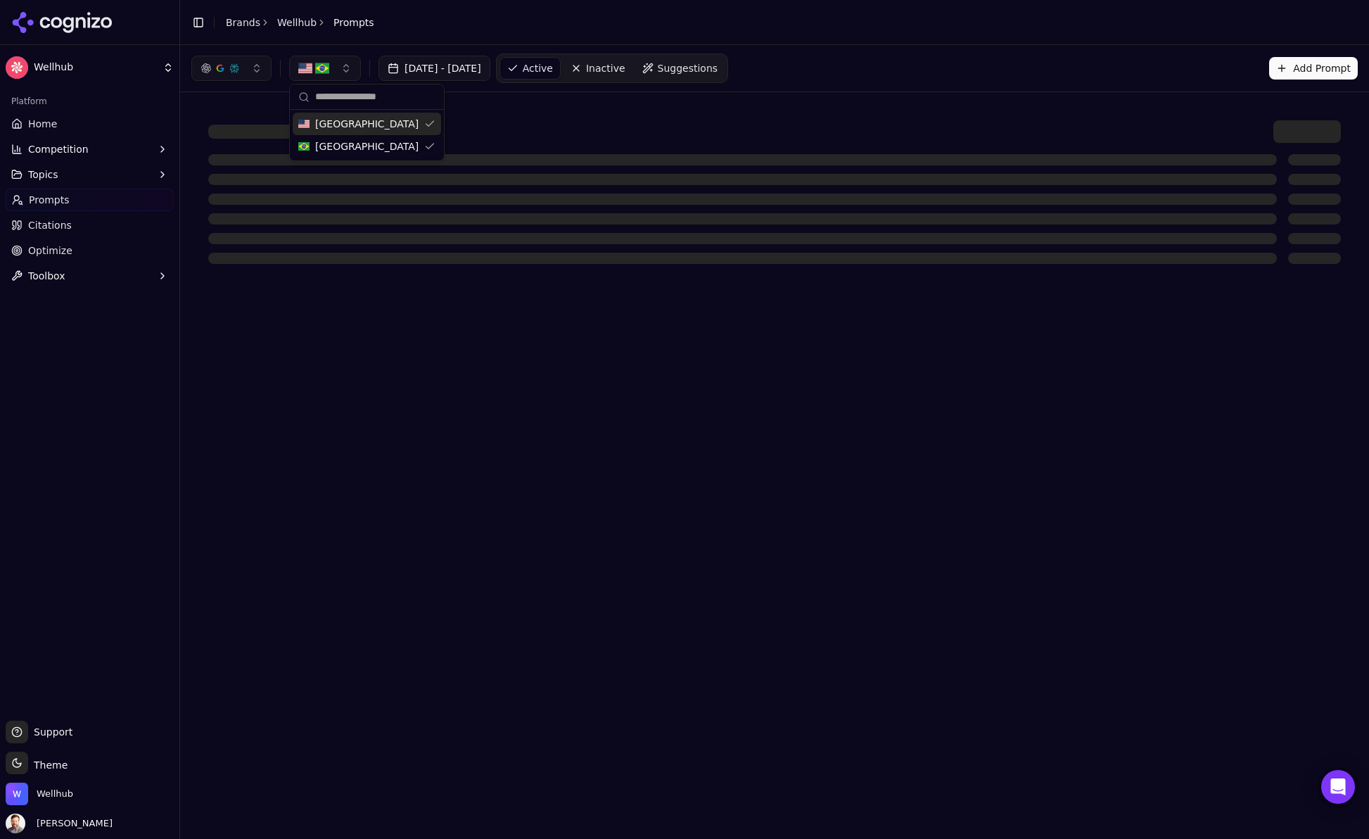
click at [417, 121] on div "[GEOGRAPHIC_DATA]" at bounding box center [367, 124] width 148 height 23
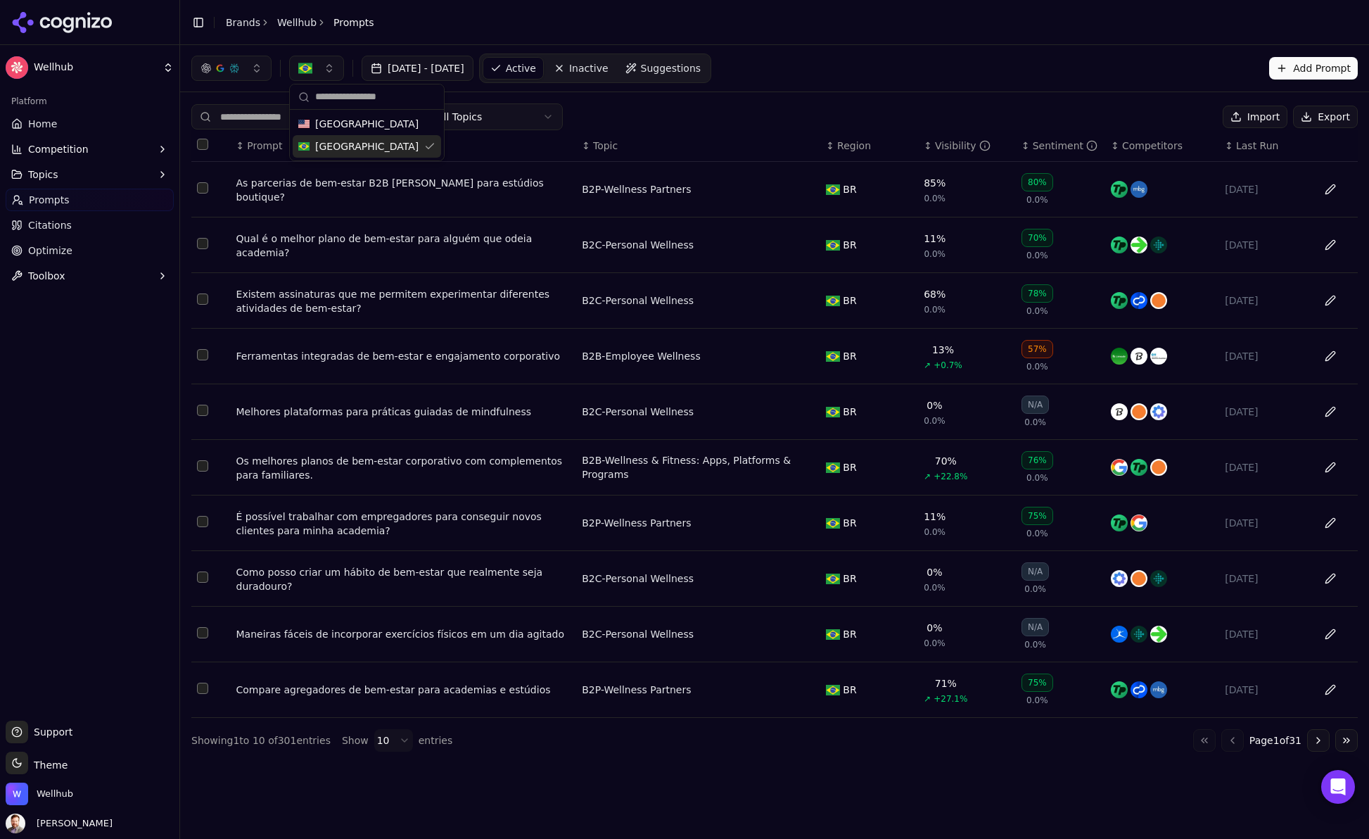
click at [37, 118] on span "Home" at bounding box center [42, 124] width 29 height 14
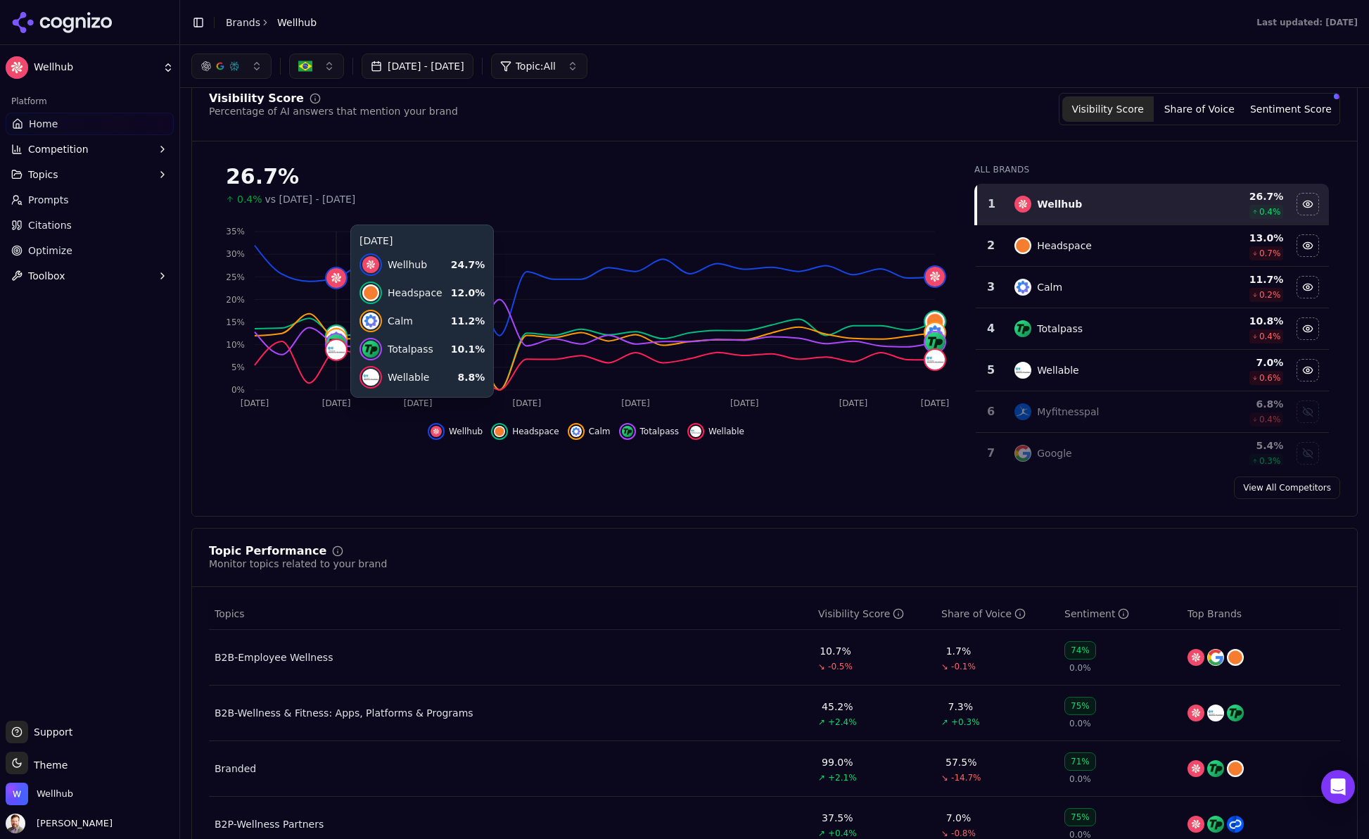
scroll to position [178, 0]
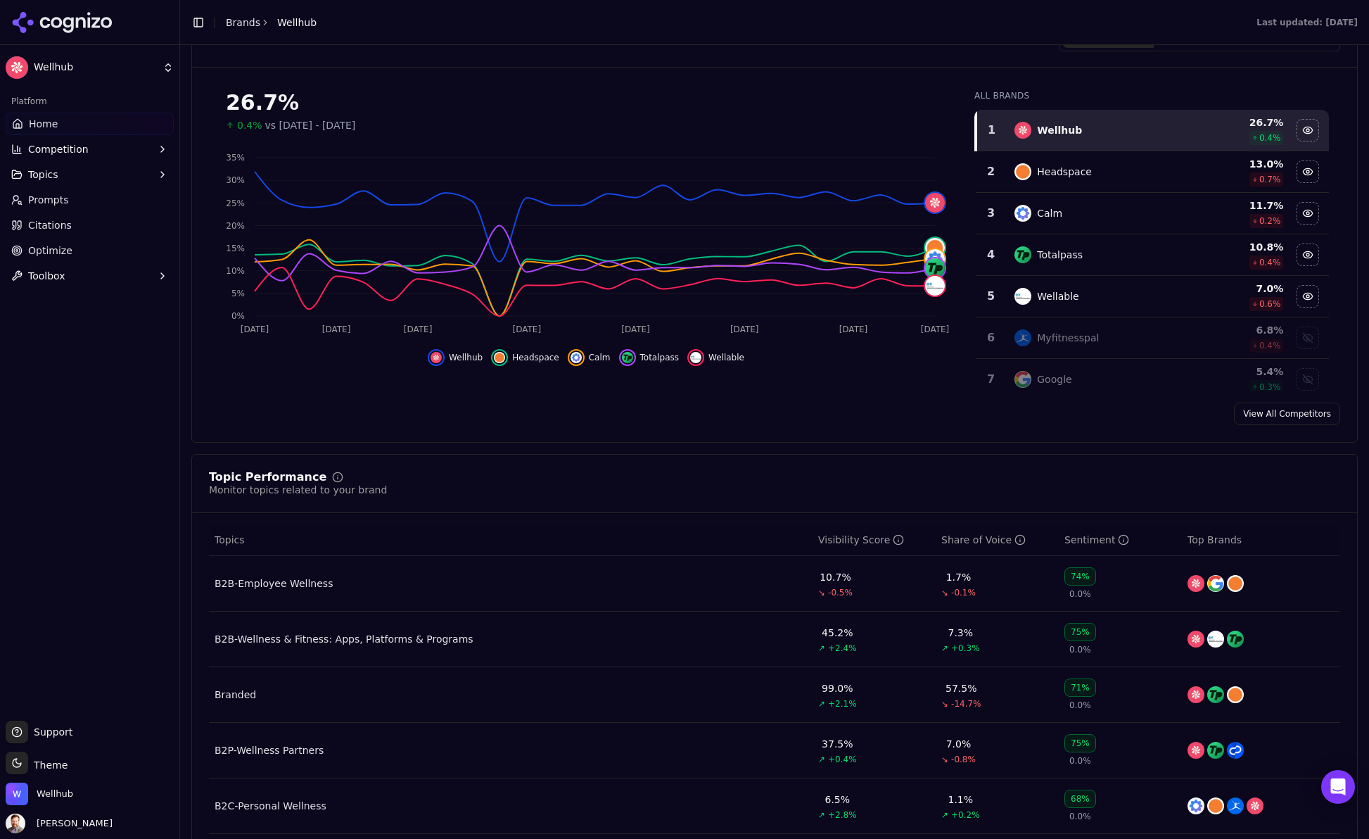
click at [240, 701] on div "Branded" at bounding box center [236, 694] width 42 height 14
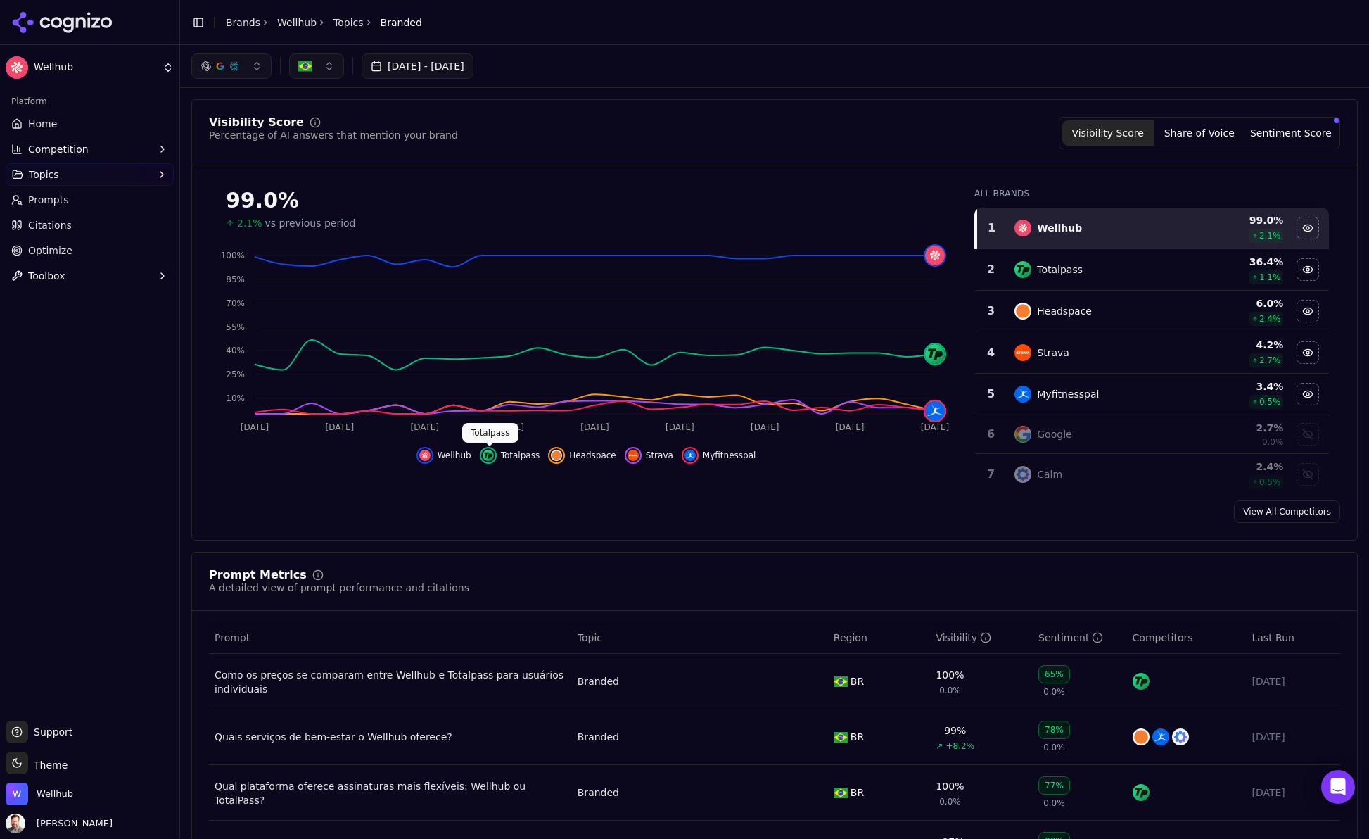
click at [493, 453] on img "Hide totalpass data" at bounding box center [488, 455] width 11 height 11
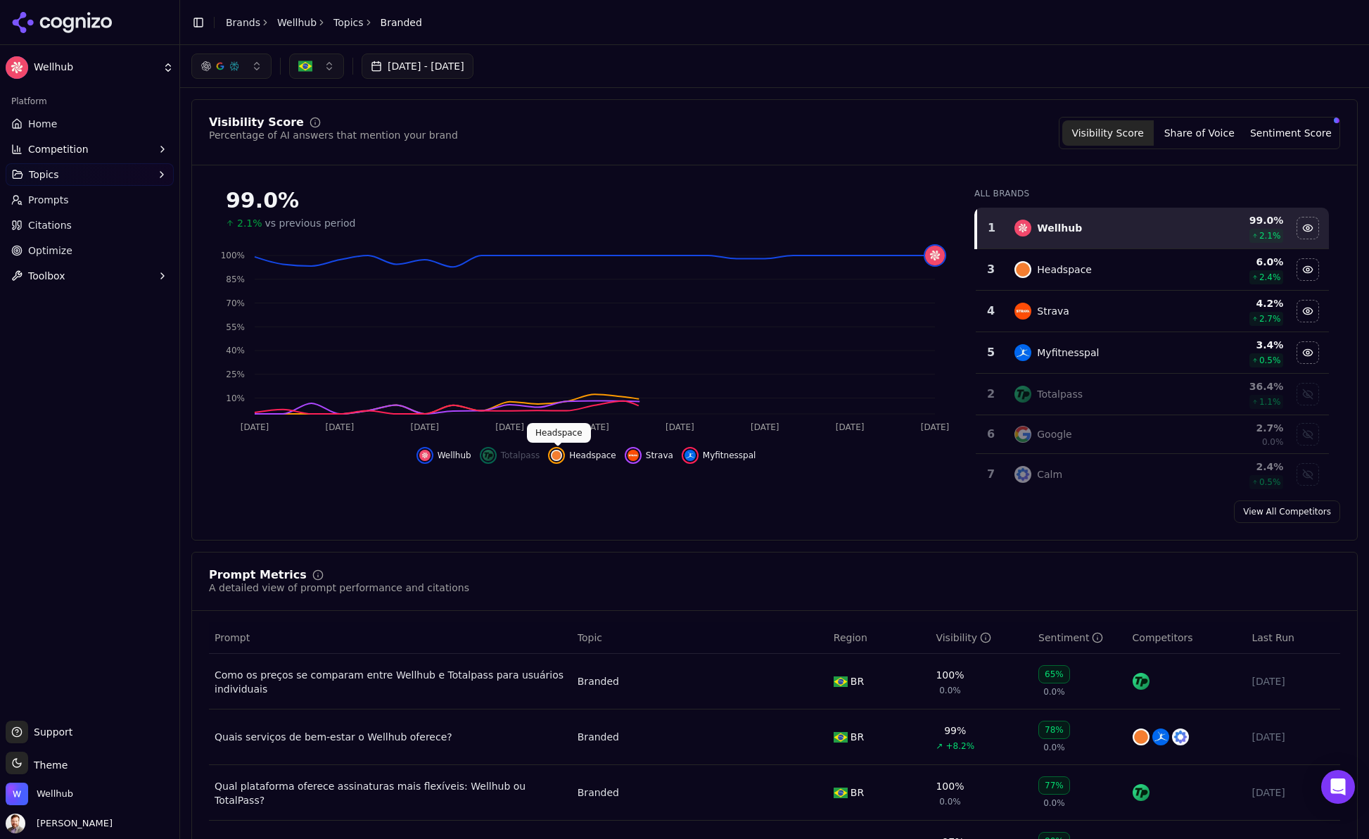
click at [560, 454] on img "Hide headspace data" at bounding box center [556, 455] width 11 height 11
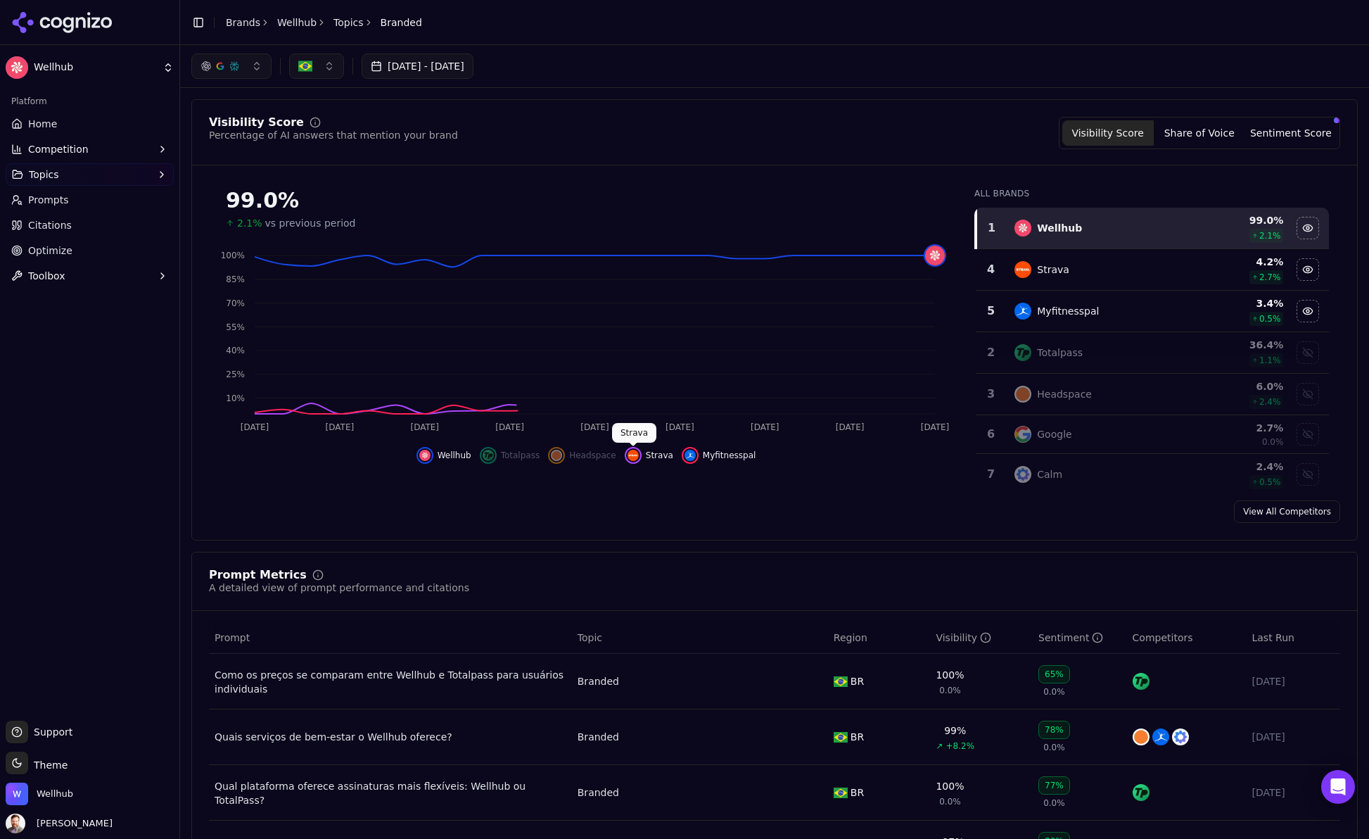
click at [636, 452] on img "Hide strava data" at bounding box center [633, 455] width 11 height 11
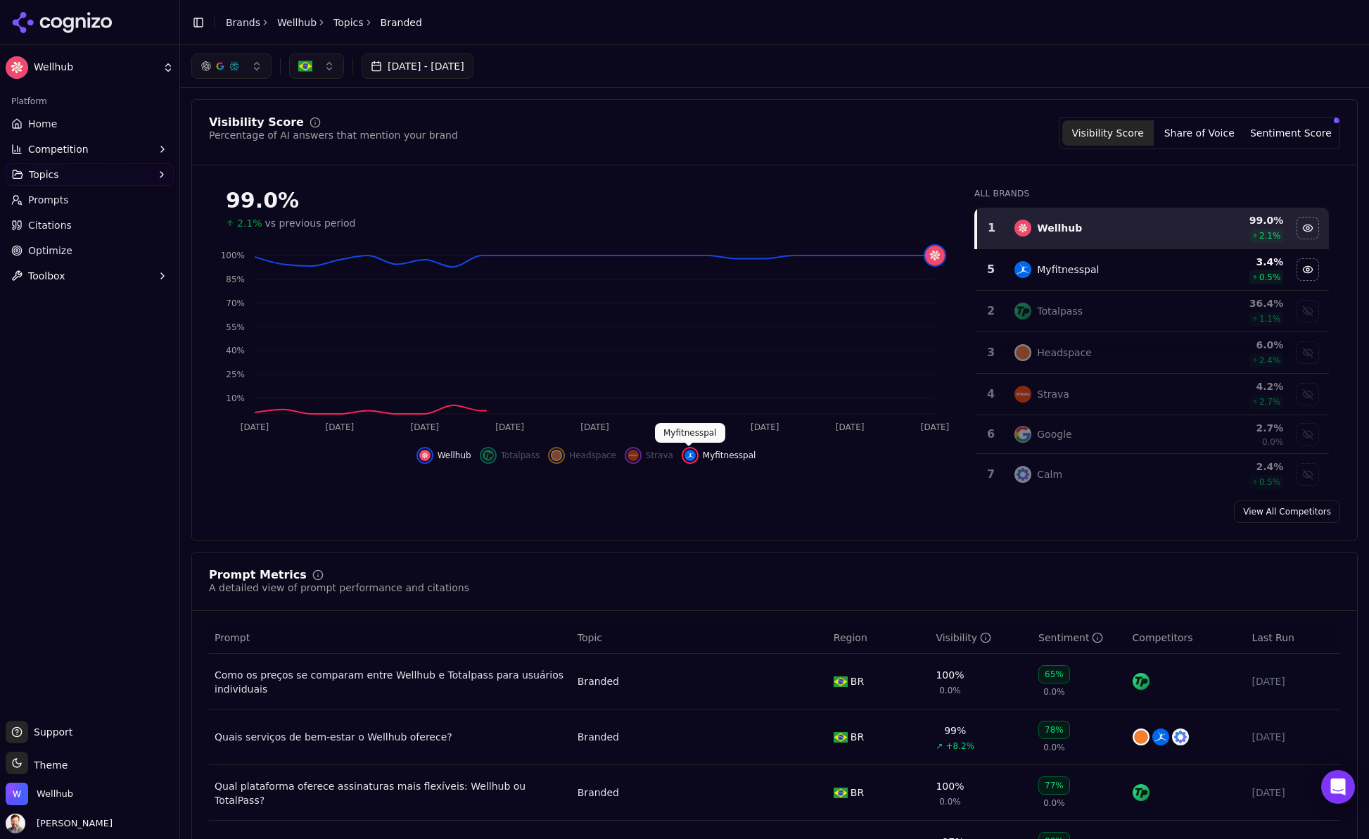
click at [694, 453] on div "Hide myfitnesspal data" at bounding box center [690, 455] width 17 height 17
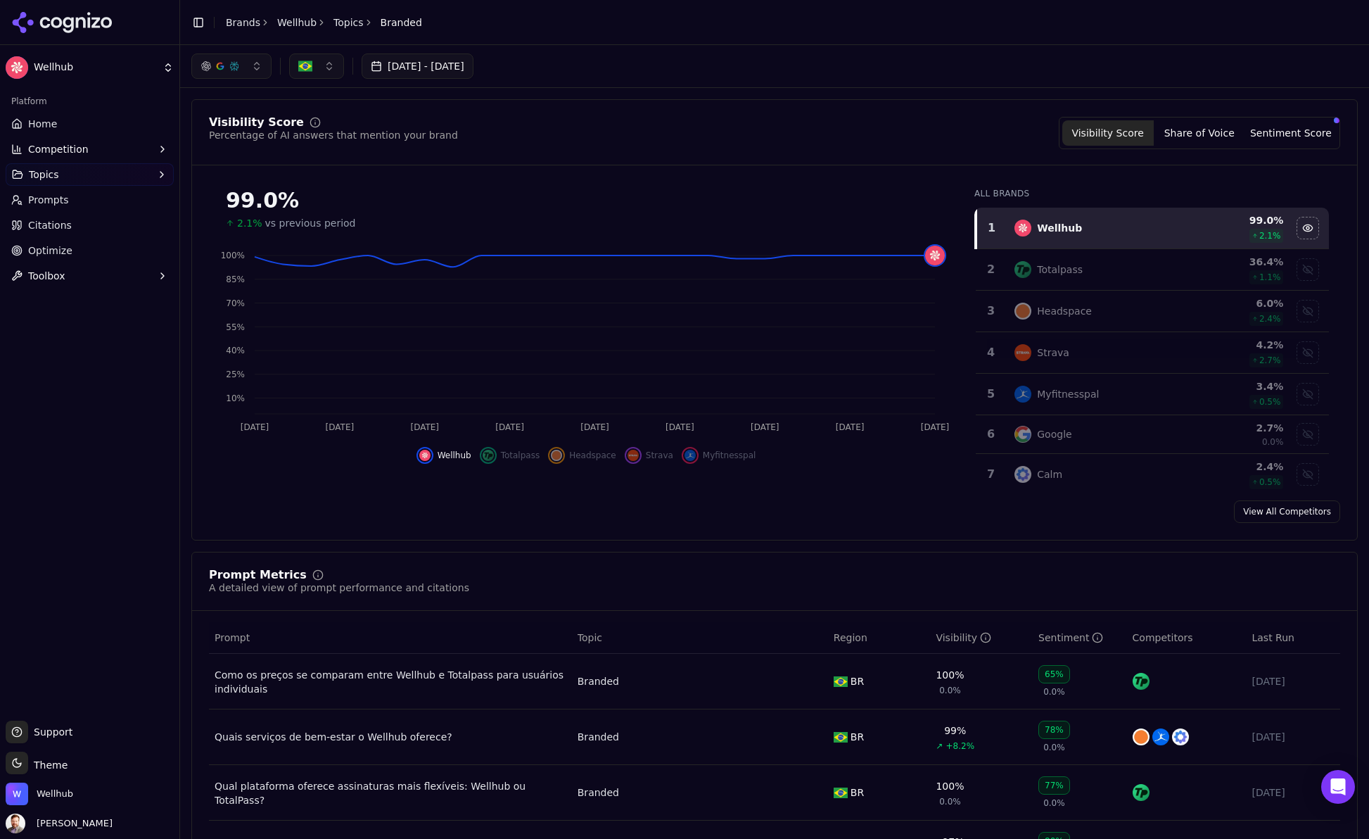
click at [1290, 132] on button "Sentiment Score" at bounding box center [1290, 132] width 91 height 25
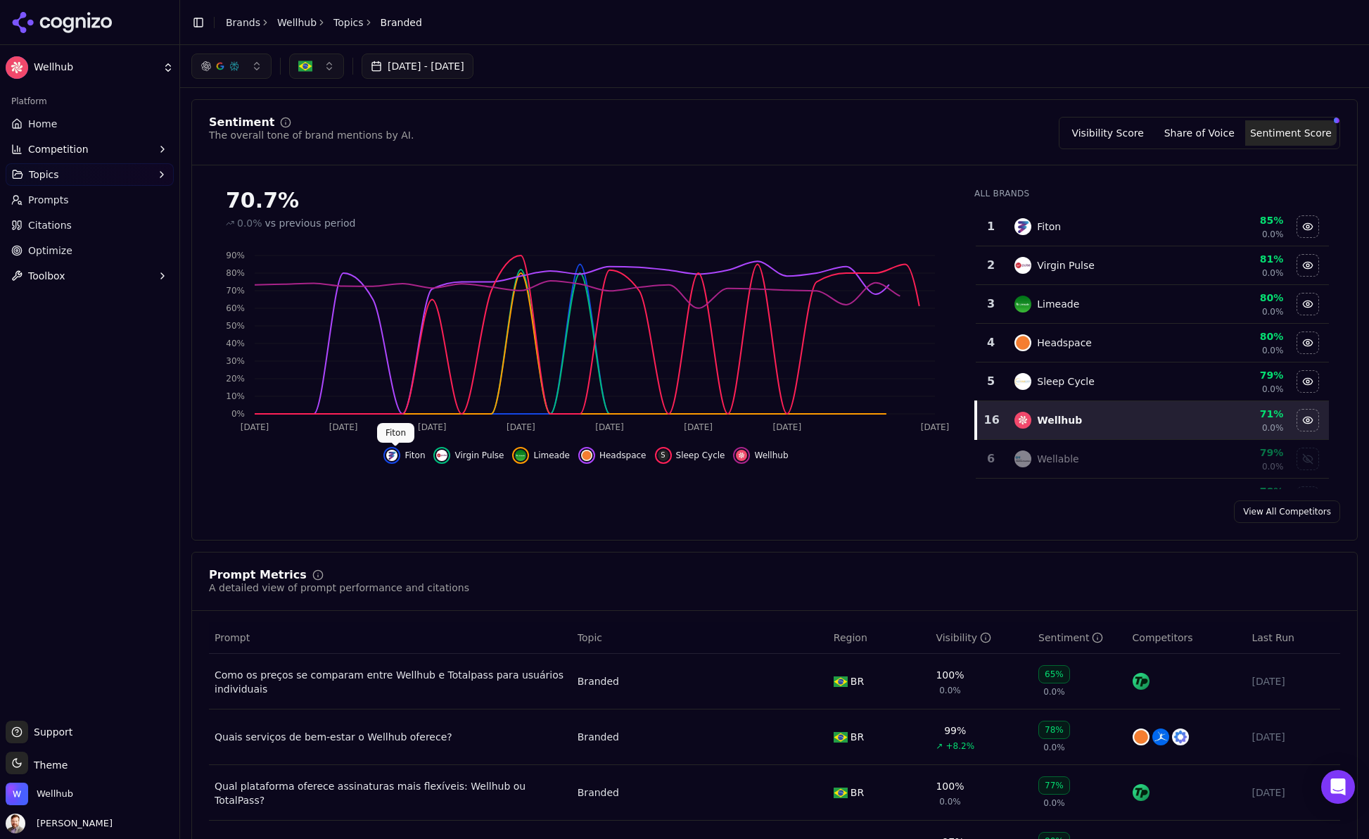
click at [398, 455] on img "Hide fiton data" at bounding box center [391, 455] width 11 height 11
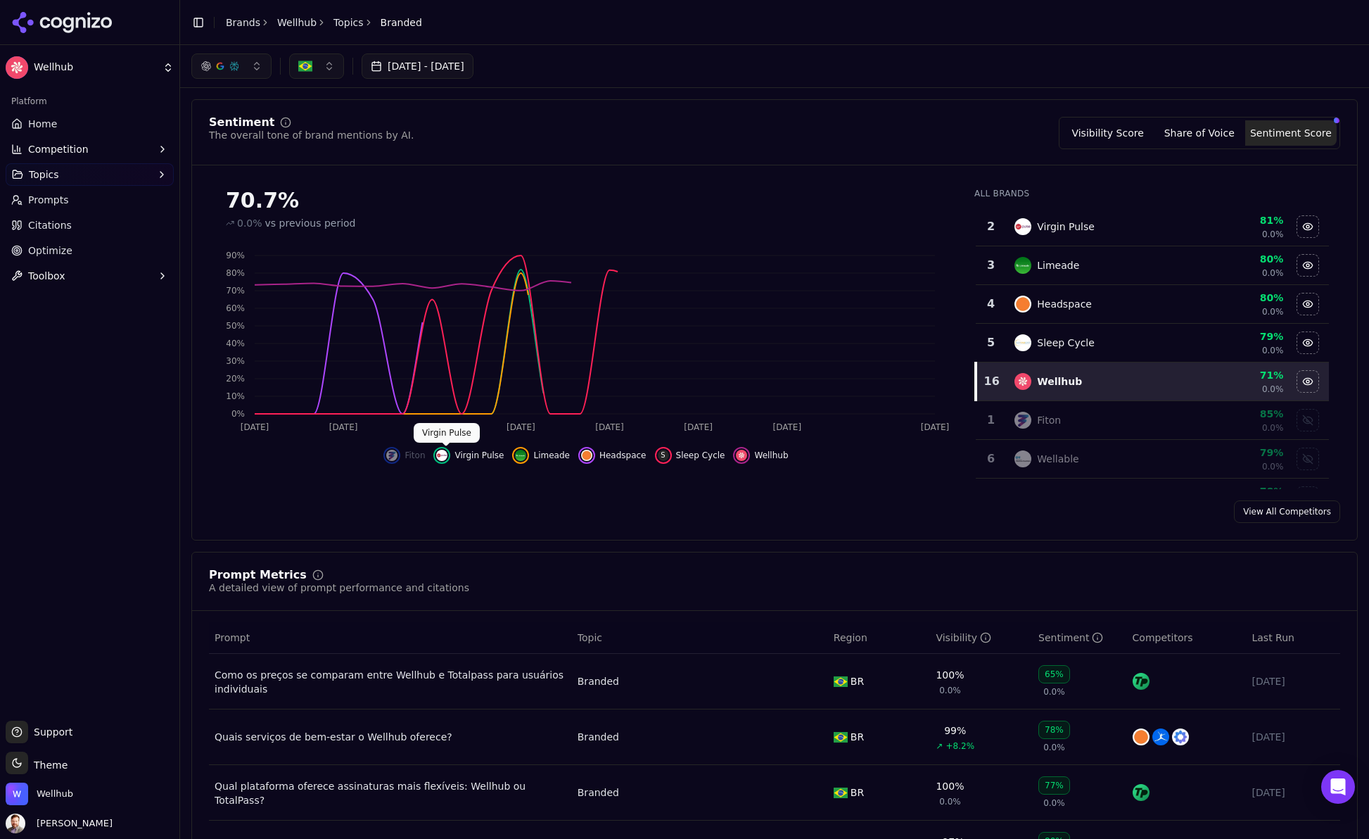
click at [448, 452] on img "Hide virgin pulse data" at bounding box center [441, 455] width 11 height 11
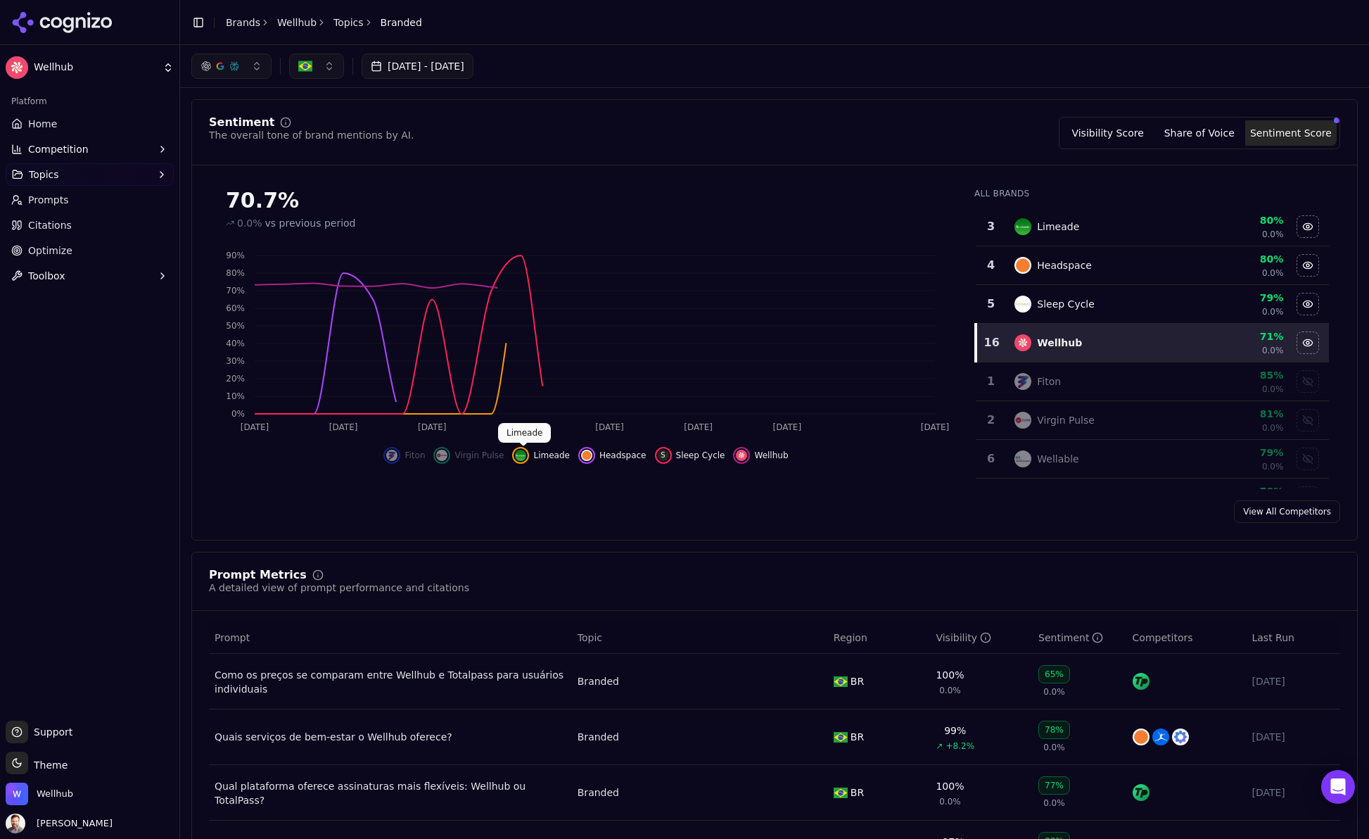
drag, startPoint x: 449, startPoint y: 452, endPoint x: 529, endPoint y: 450, distance: 80.2
click at [529, 450] on div "Hide limeade data" at bounding box center [520, 455] width 17 height 17
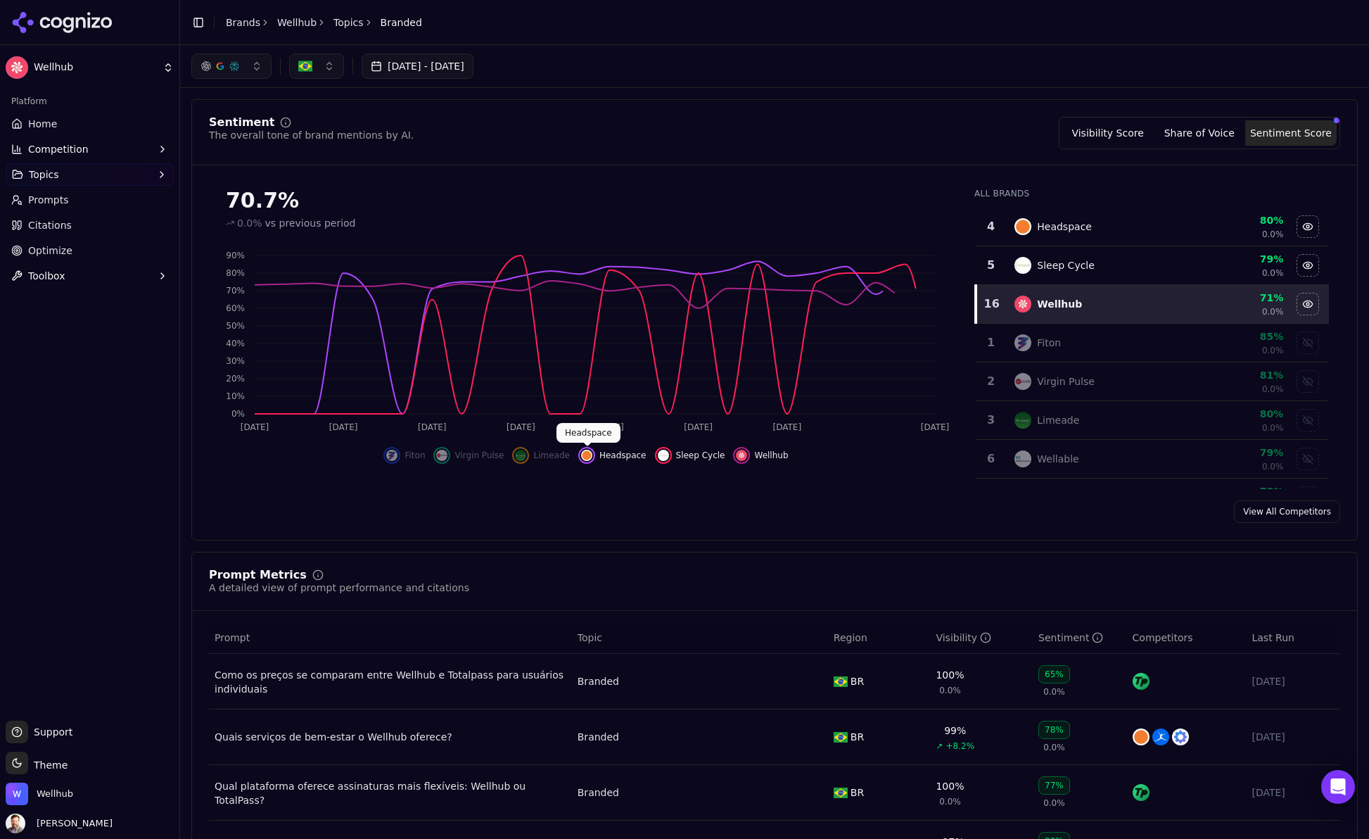
click at [592, 455] on img "Hide headspace data" at bounding box center [586, 455] width 11 height 11
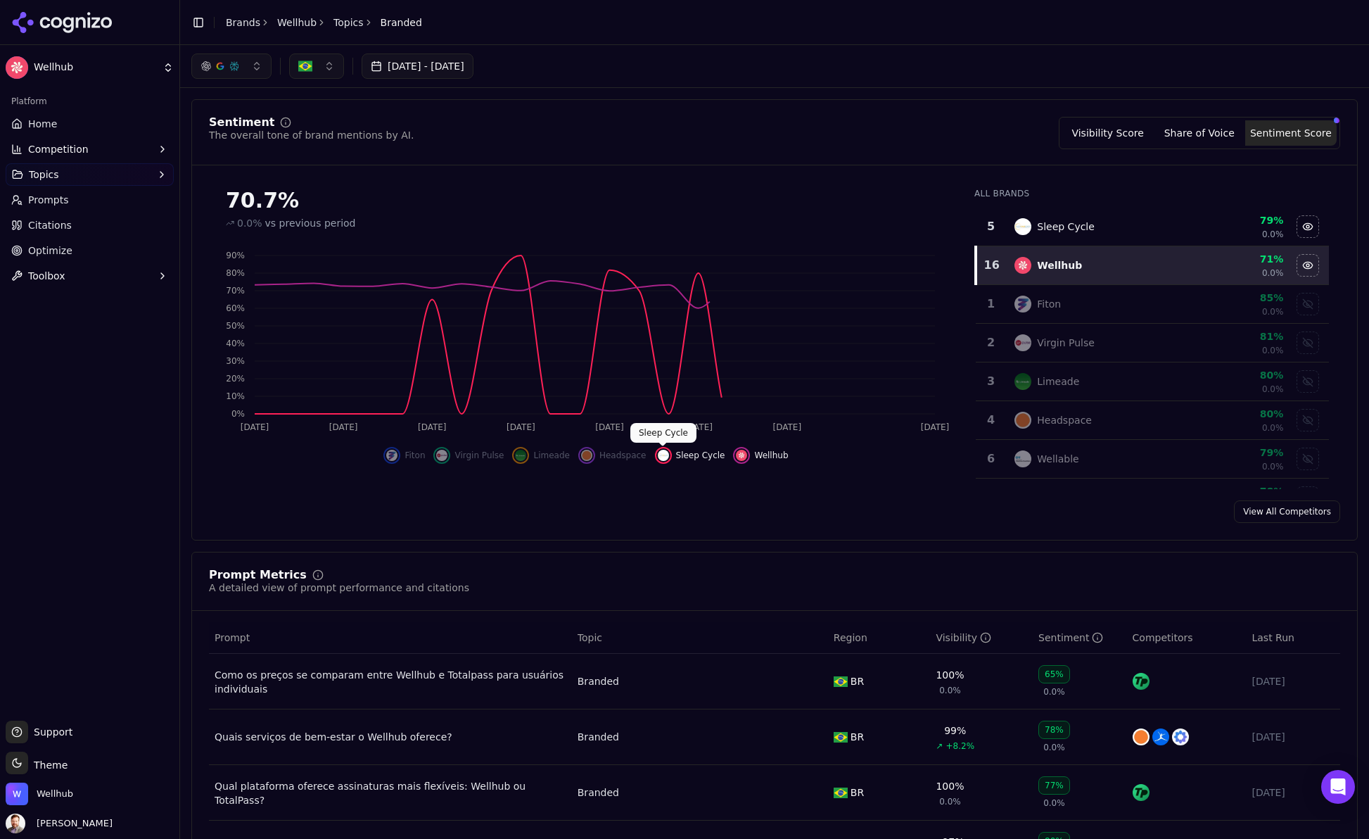
click at [665, 452] on img "Hide sleep cycle data" at bounding box center [663, 455] width 11 height 11
